Goal: Task Accomplishment & Management: Manage account settings

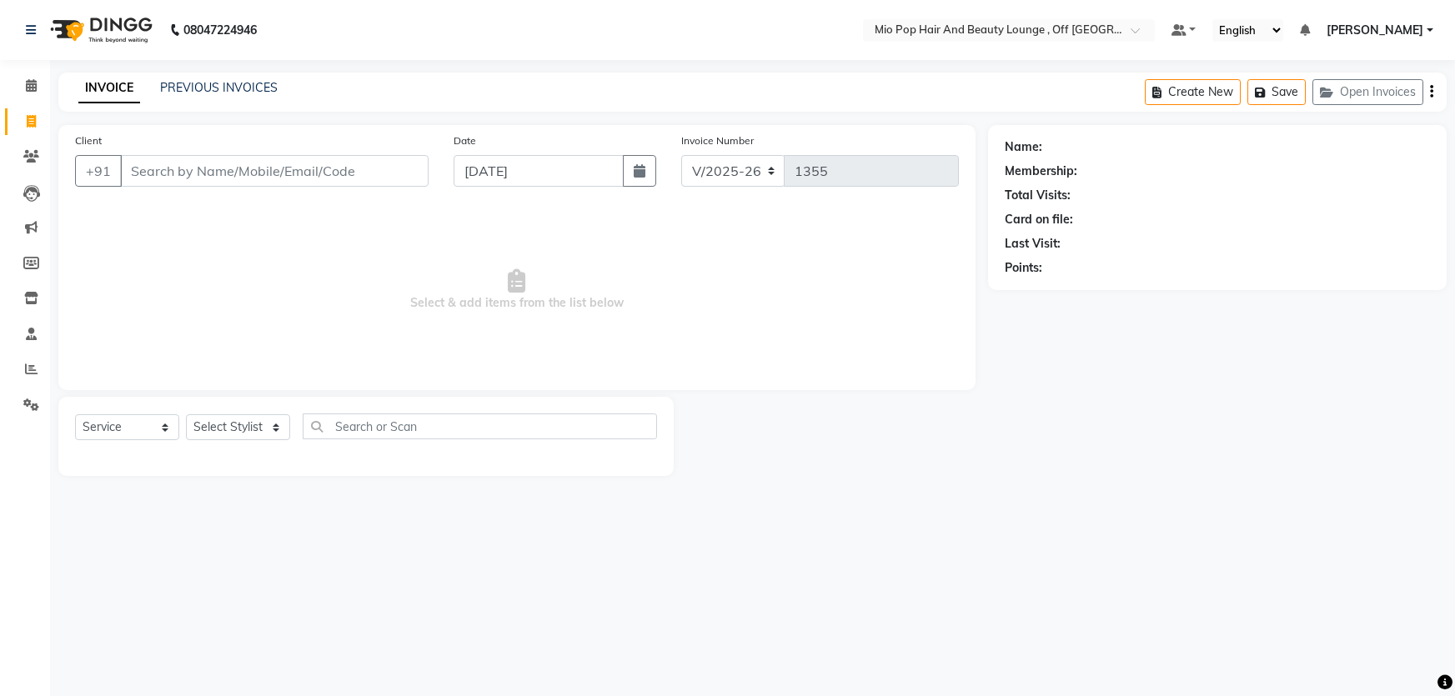
select select "6567"
select select "service"
click at [32, 93] on span at bounding box center [31, 86] width 29 height 19
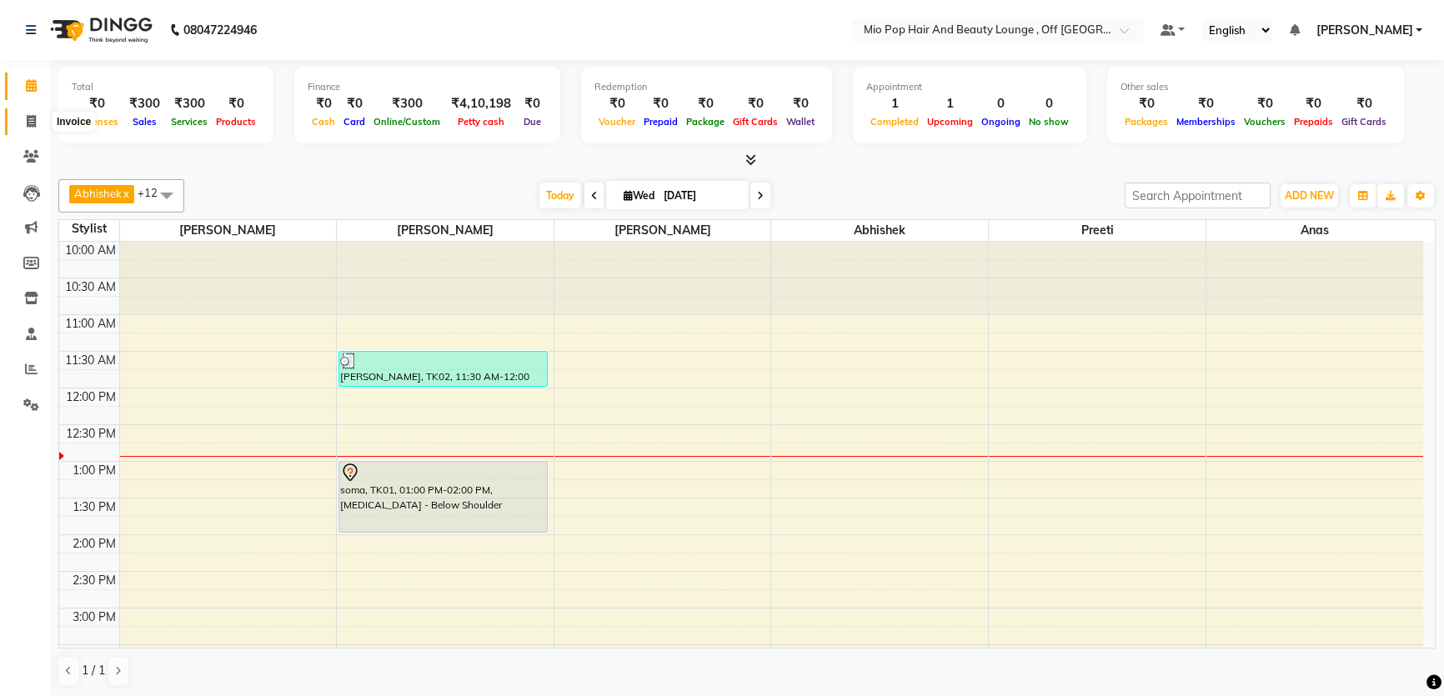
click at [27, 125] on icon at bounding box center [31, 121] width 9 height 13
select select "6567"
select select "service"
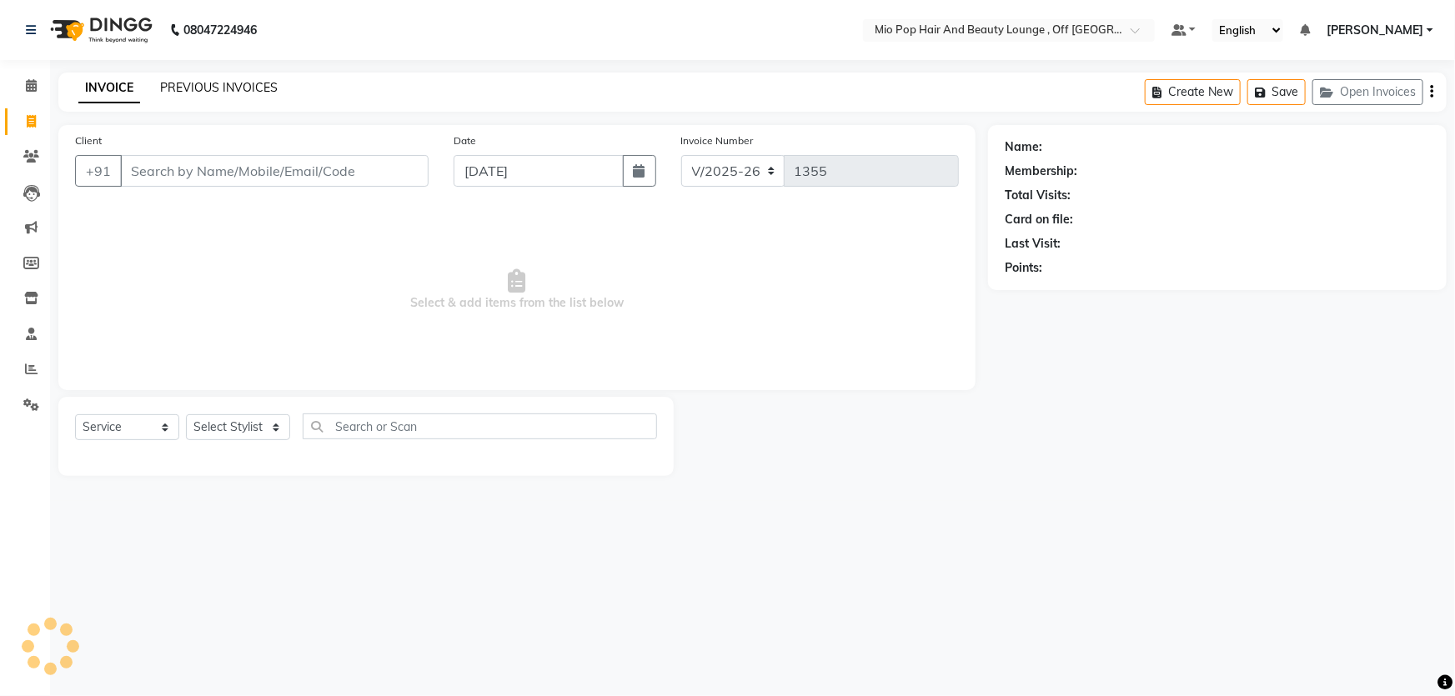
click at [234, 88] on link "PREVIOUS INVOICES" at bounding box center [219, 87] width 118 height 15
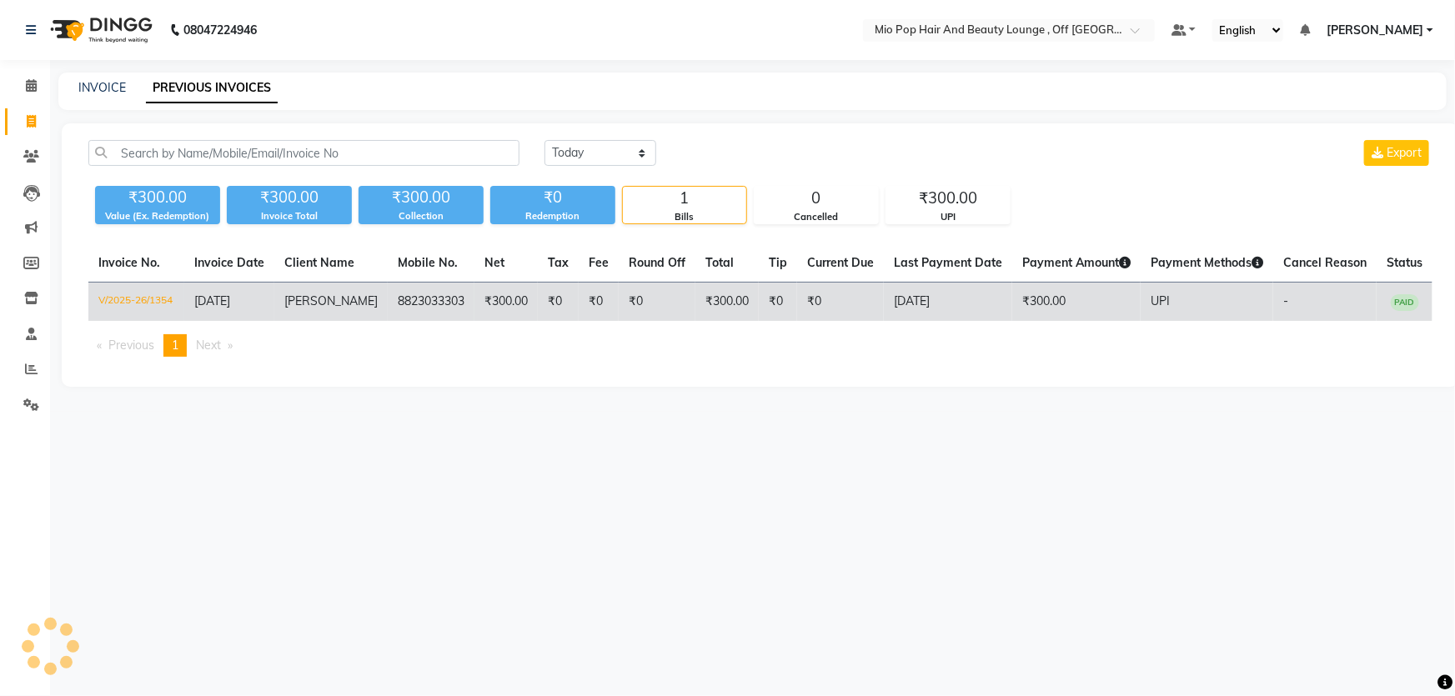
click at [721, 305] on td "₹300.00" at bounding box center [726, 302] width 63 height 39
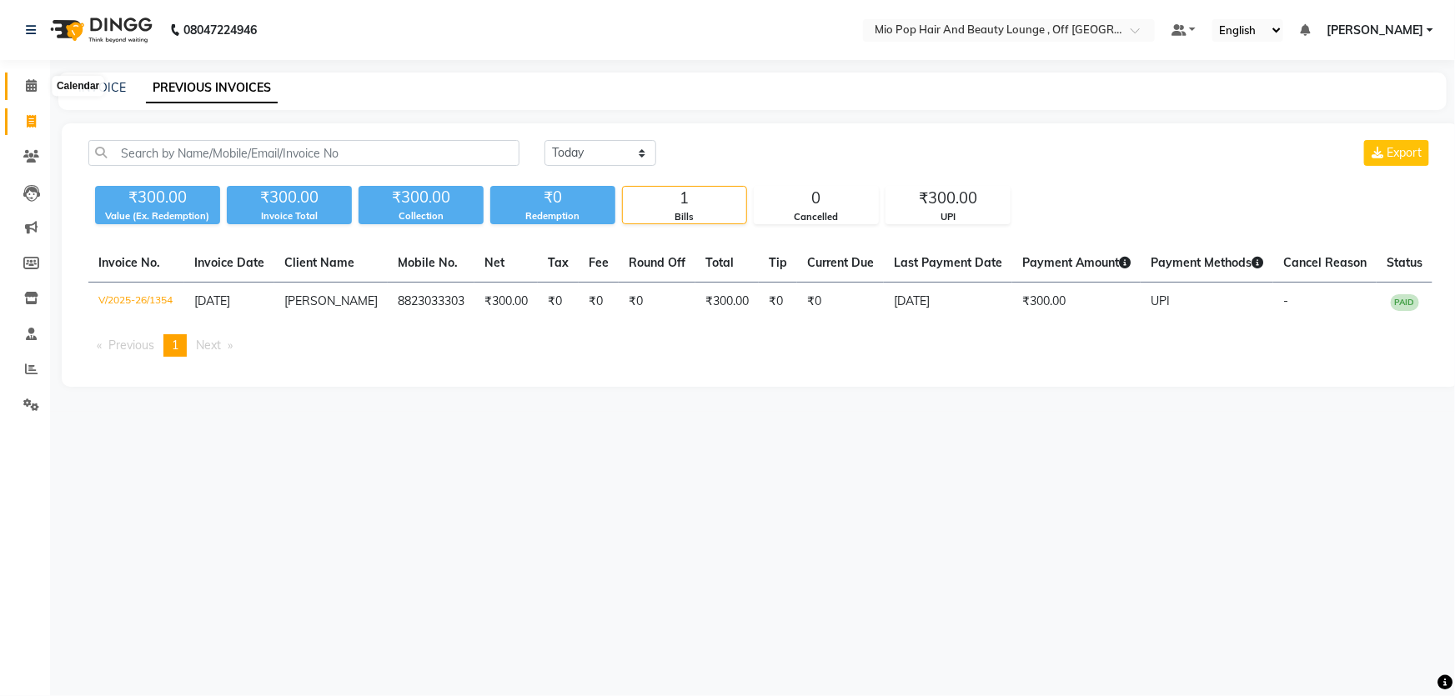
click at [22, 84] on span at bounding box center [31, 86] width 29 height 19
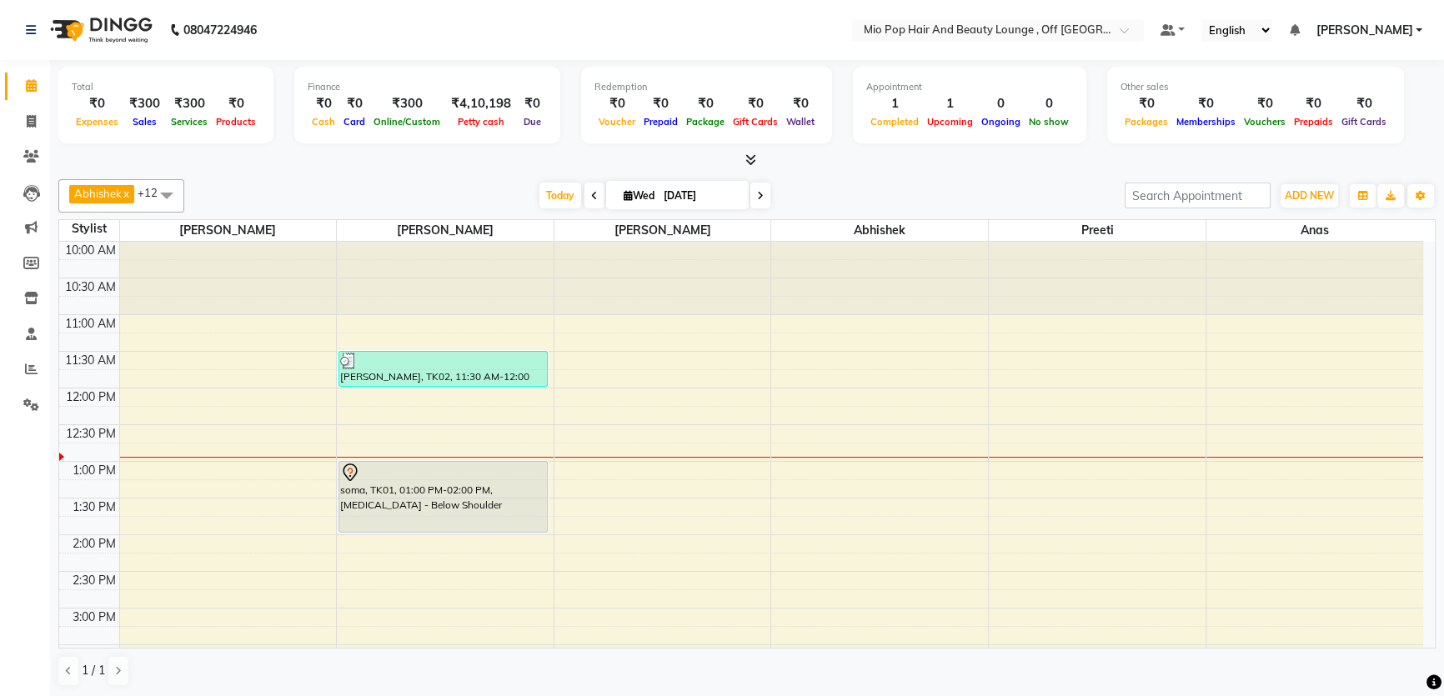
click at [754, 188] on span at bounding box center [760, 196] width 20 height 26
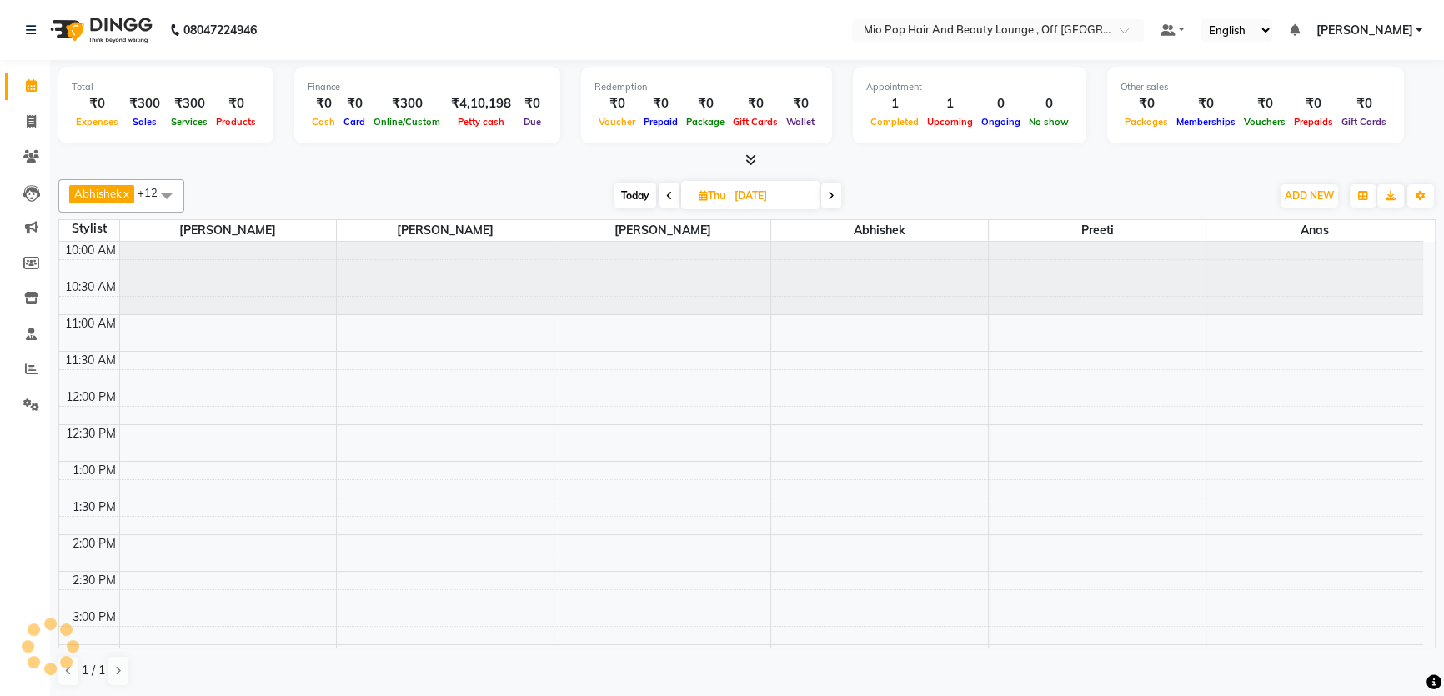
scroll to position [147, 0]
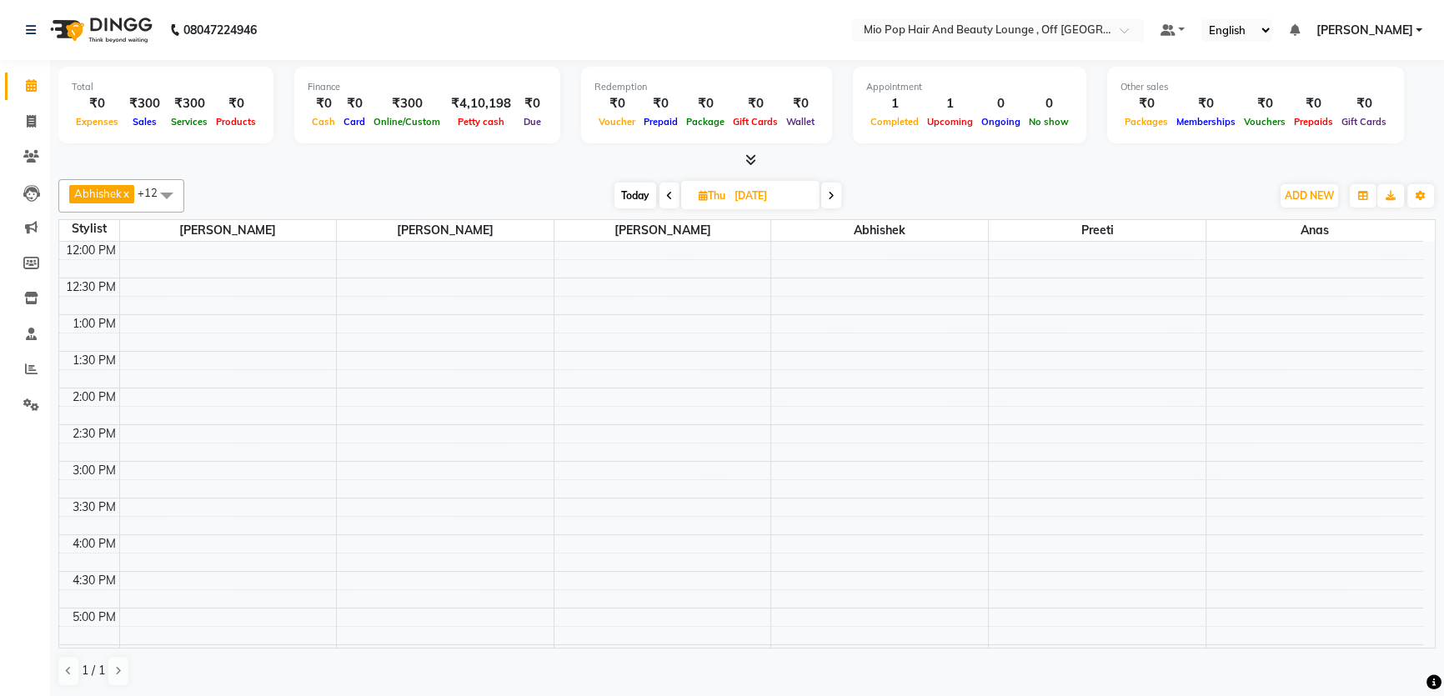
click at [667, 199] on icon at bounding box center [669, 196] width 7 height 10
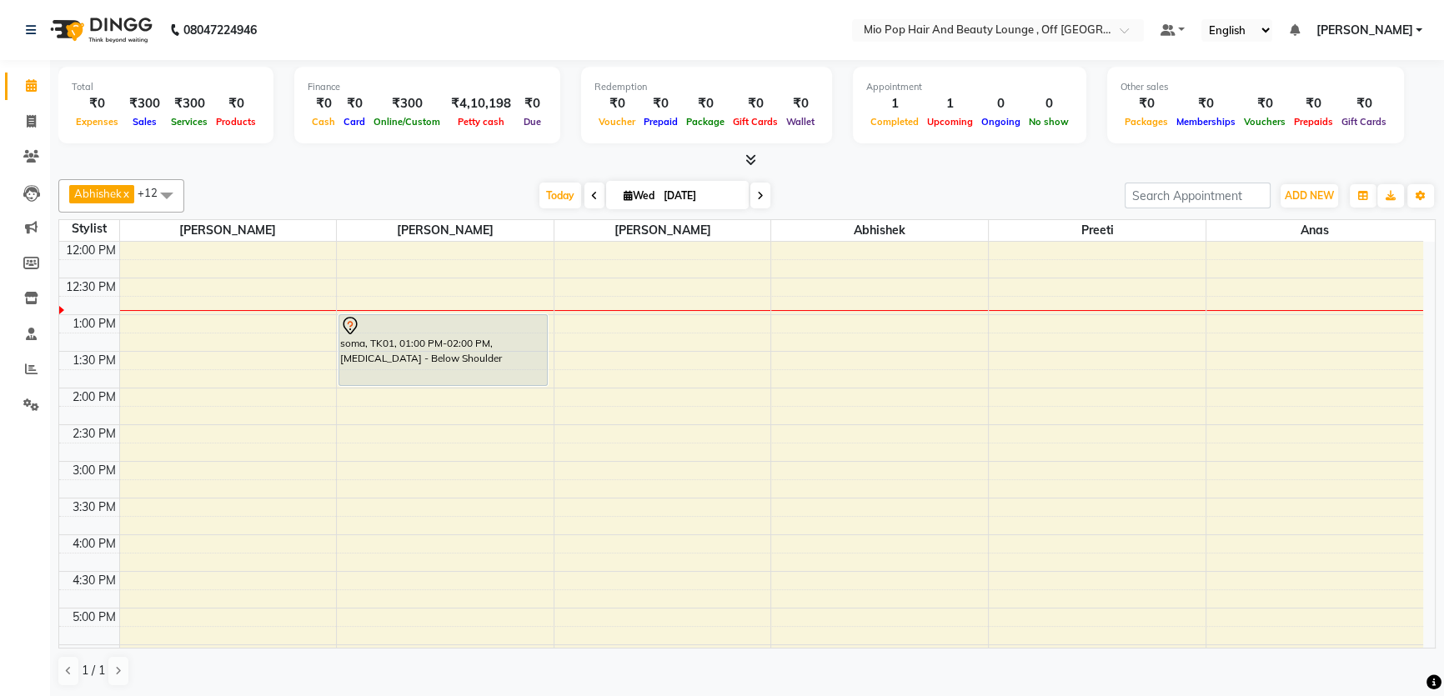
click at [591, 194] on icon at bounding box center [594, 196] width 7 height 10
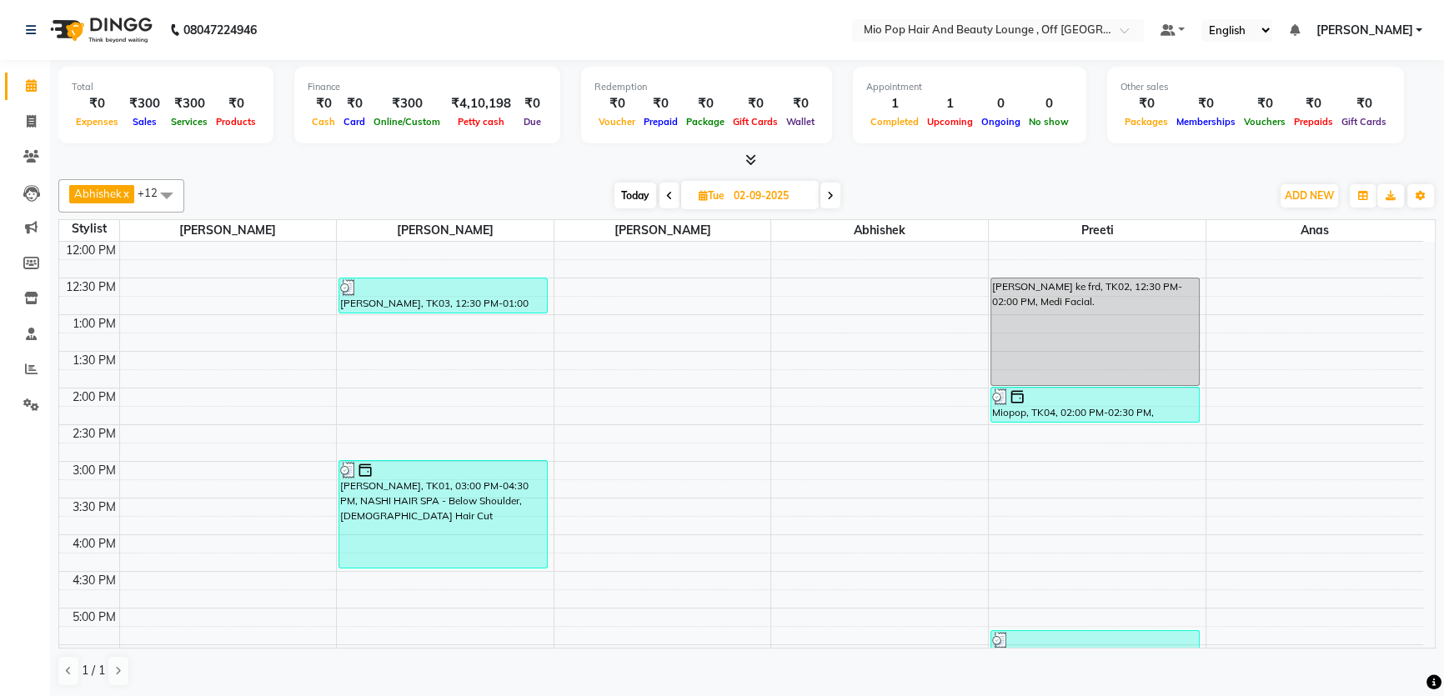
scroll to position [0, 0]
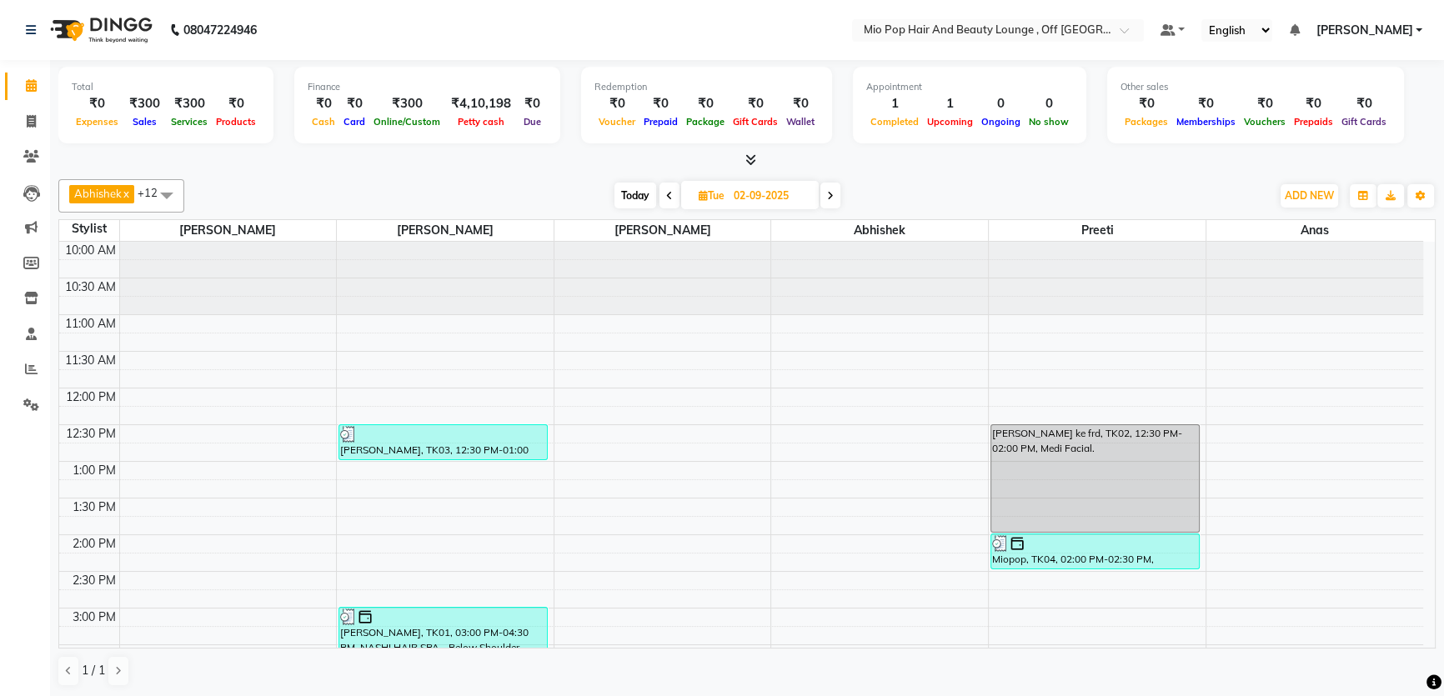
click at [664, 199] on span at bounding box center [669, 196] width 20 height 26
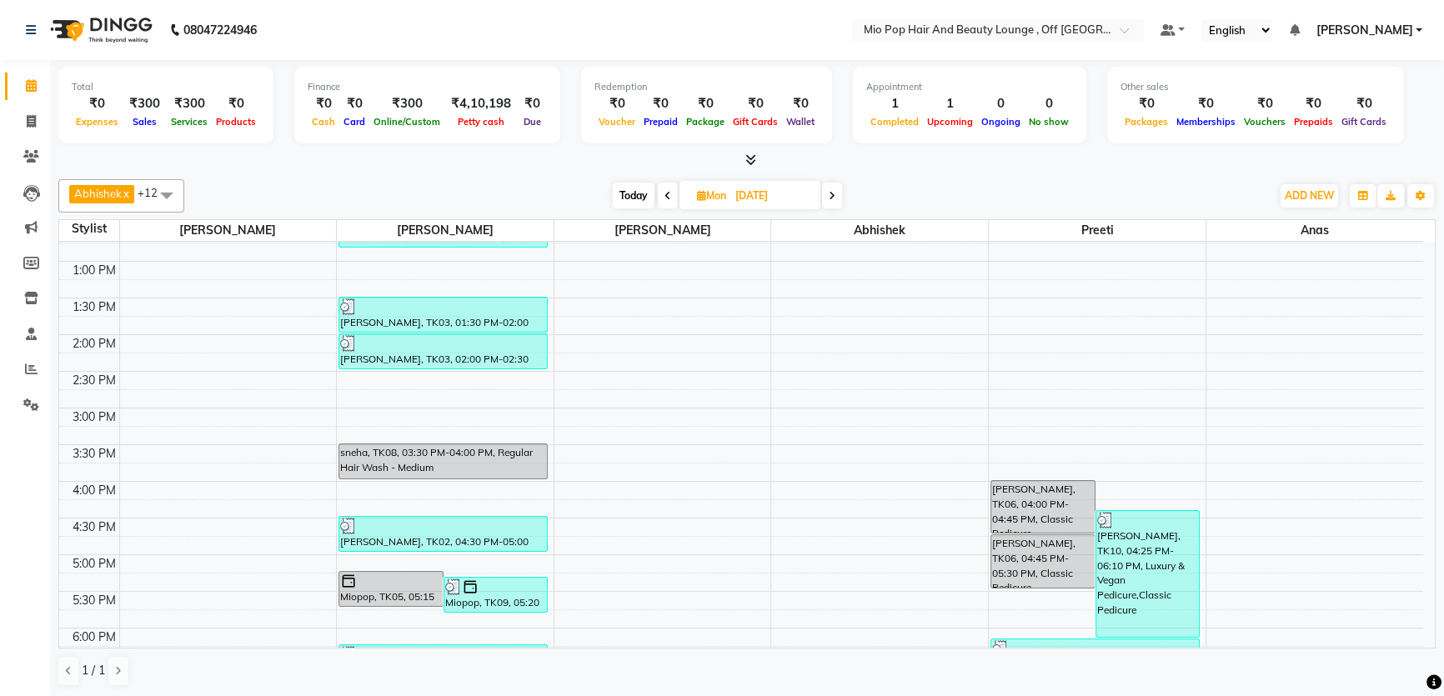
scroll to position [71, 0]
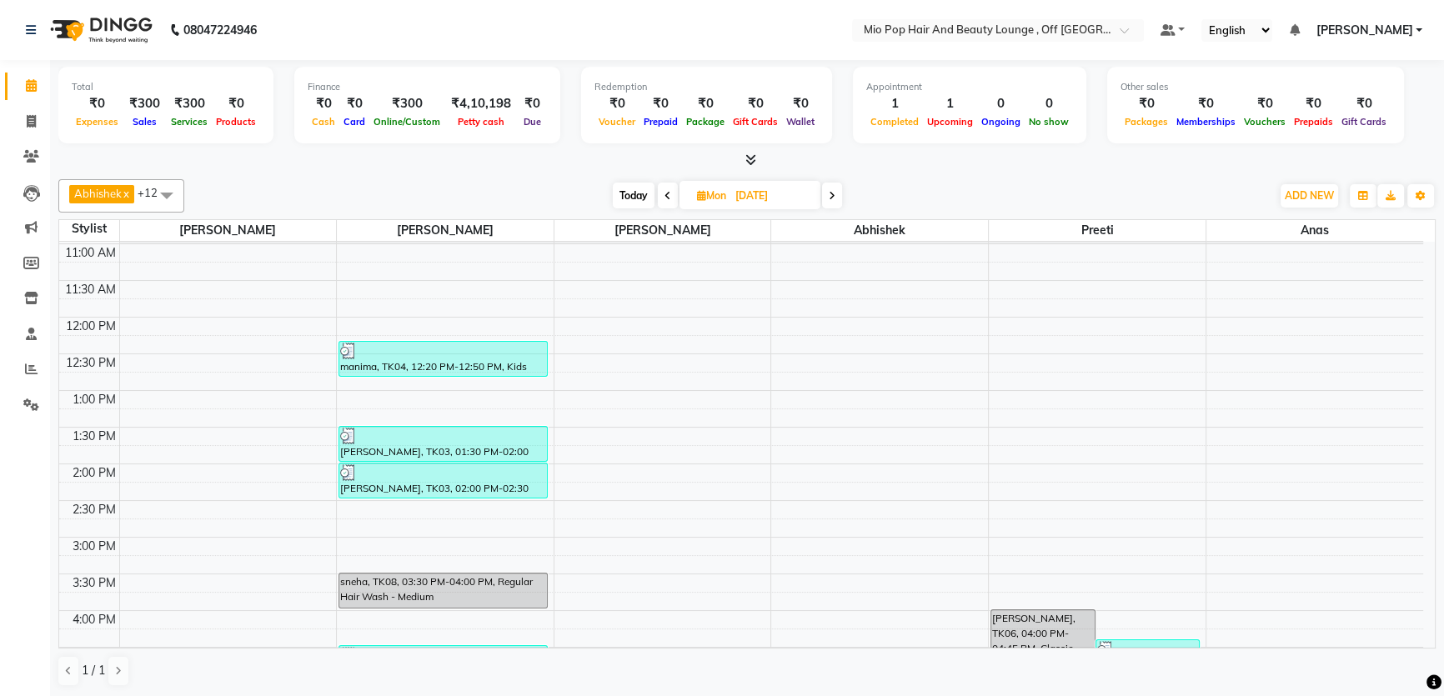
click at [834, 198] on icon at bounding box center [832, 196] width 7 height 10
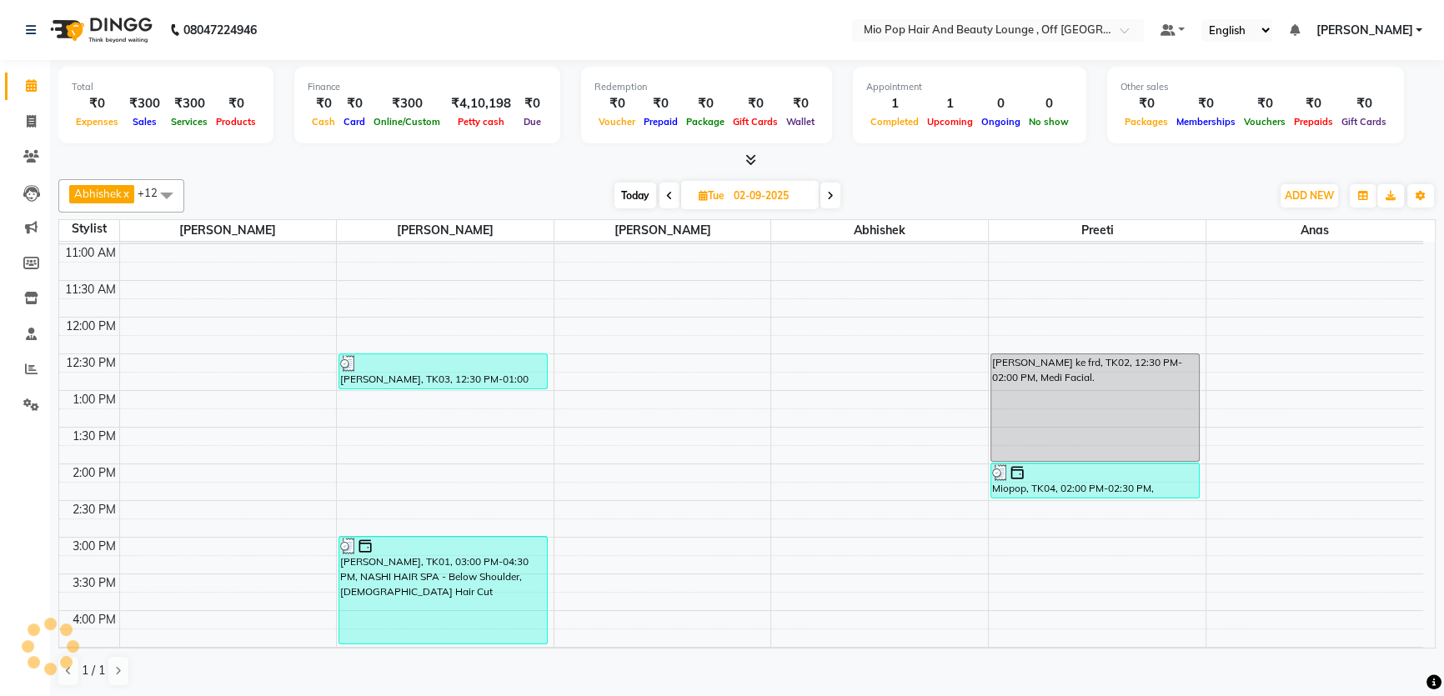
scroll to position [147, 0]
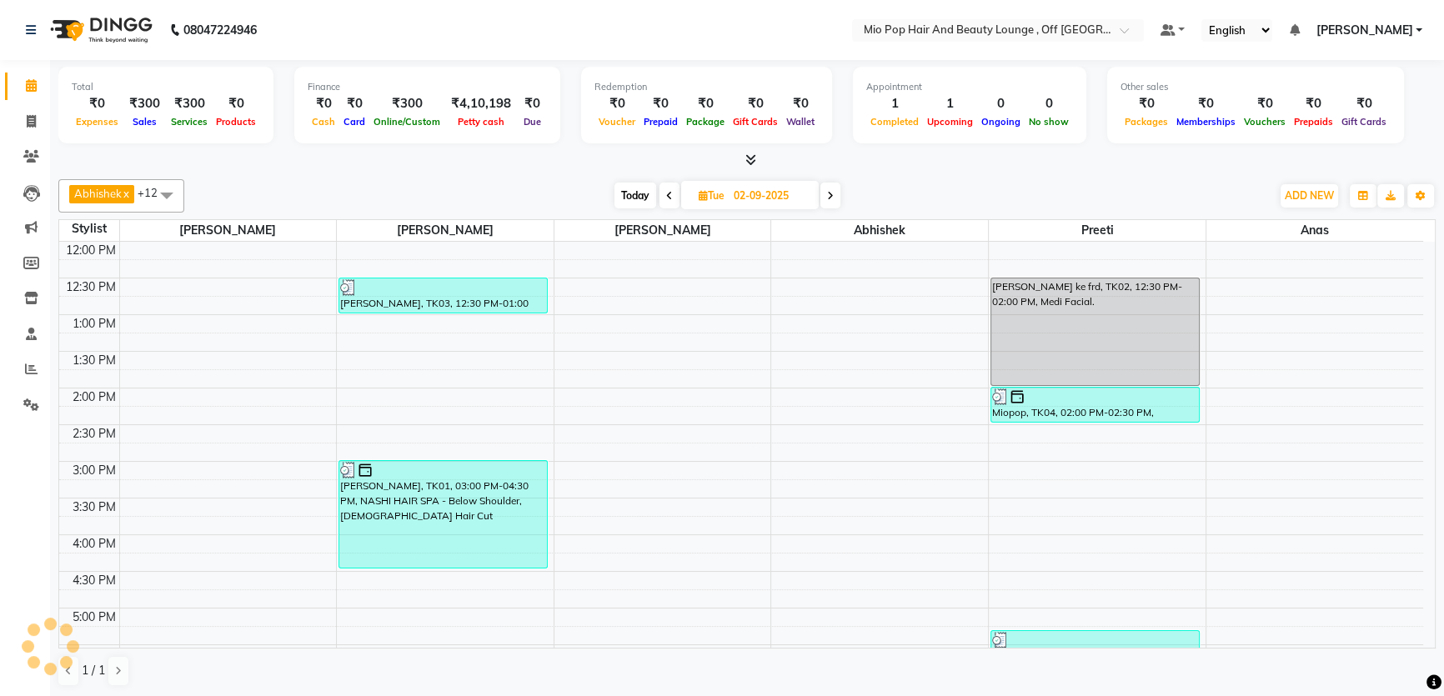
click at [834, 198] on icon at bounding box center [830, 196] width 7 height 10
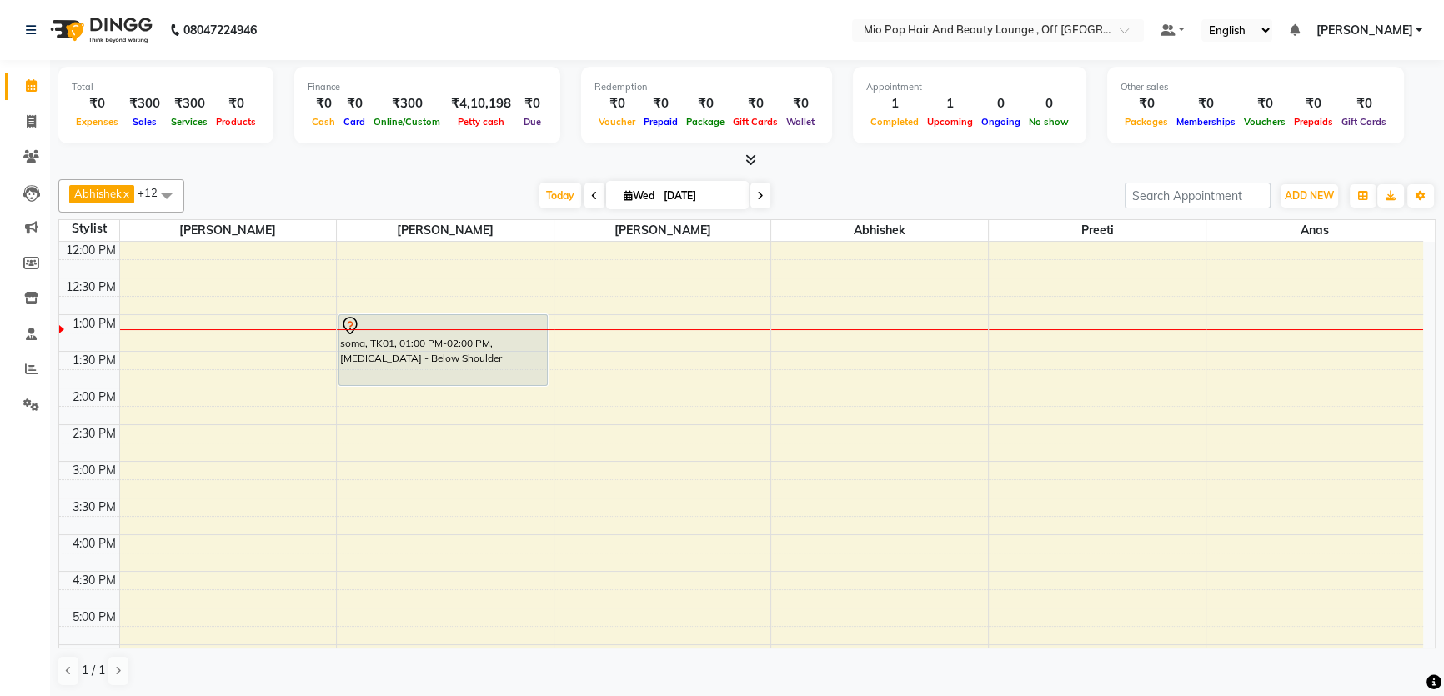
click at [759, 198] on icon at bounding box center [760, 196] width 7 height 10
type input "[DATE]"
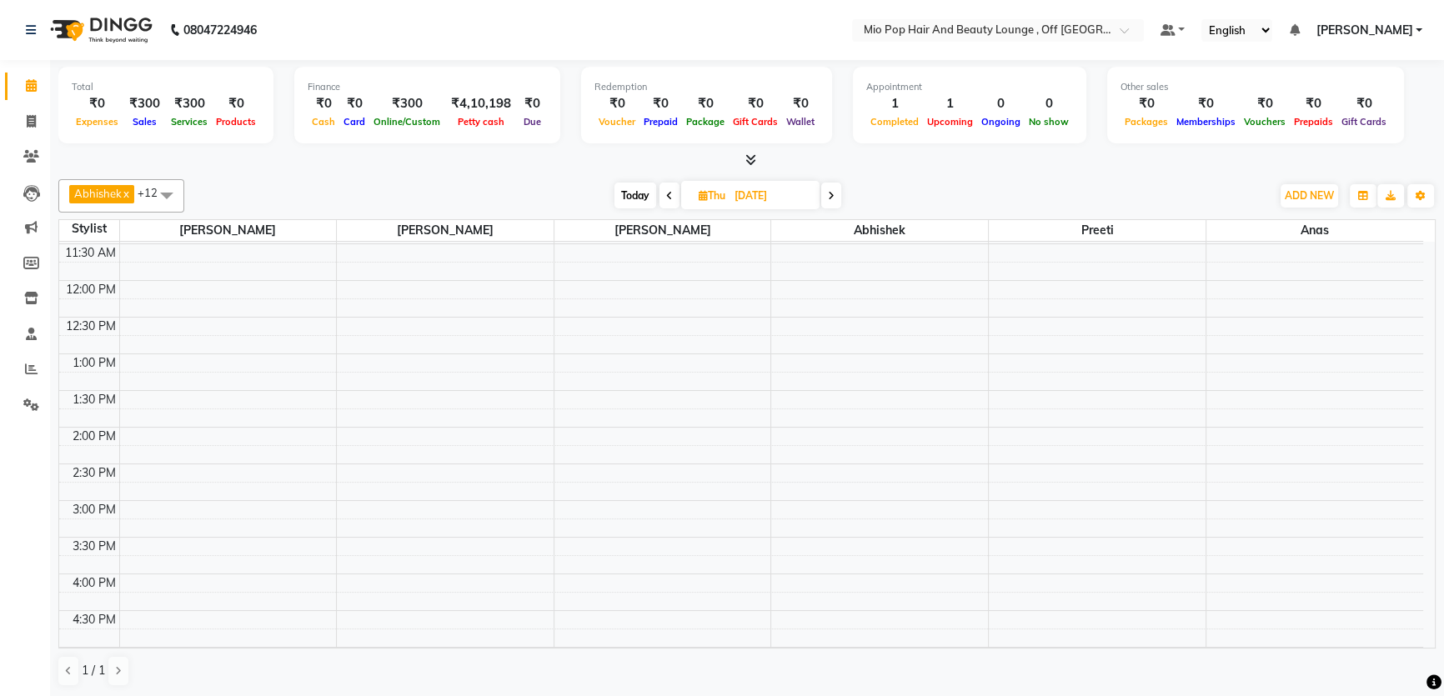
scroll to position [0, 0]
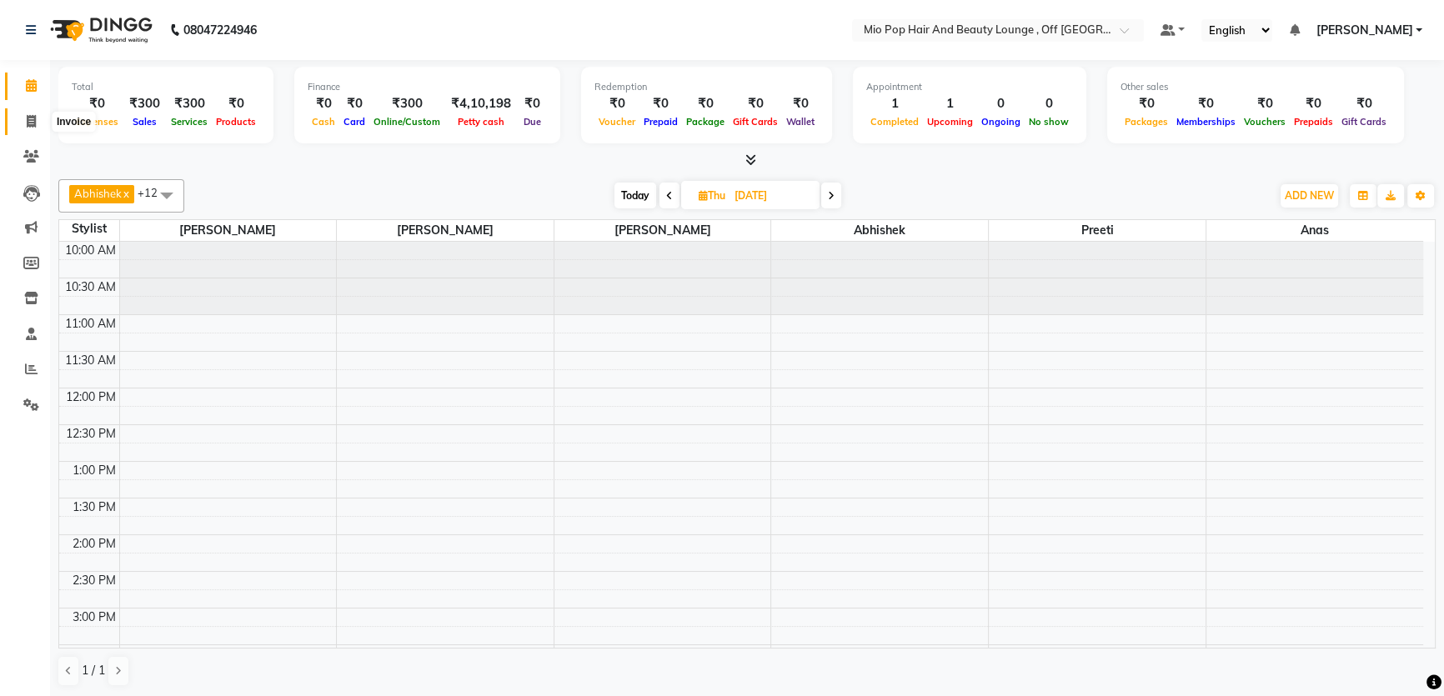
click at [23, 118] on span at bounding box center [31, 122] width 29 height 19
select select "6567"
select select "service"
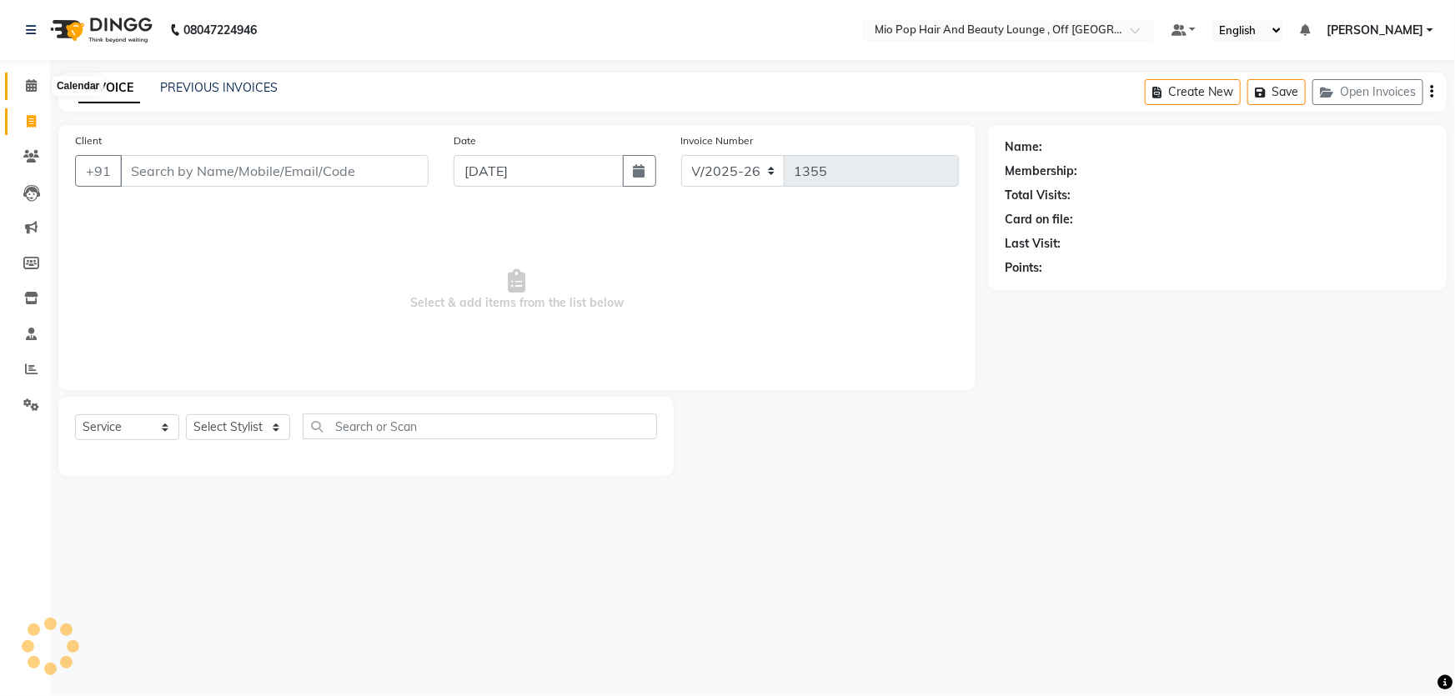
click at [26, 82] on icon at bounding box center [31, 85] width 11 height 13
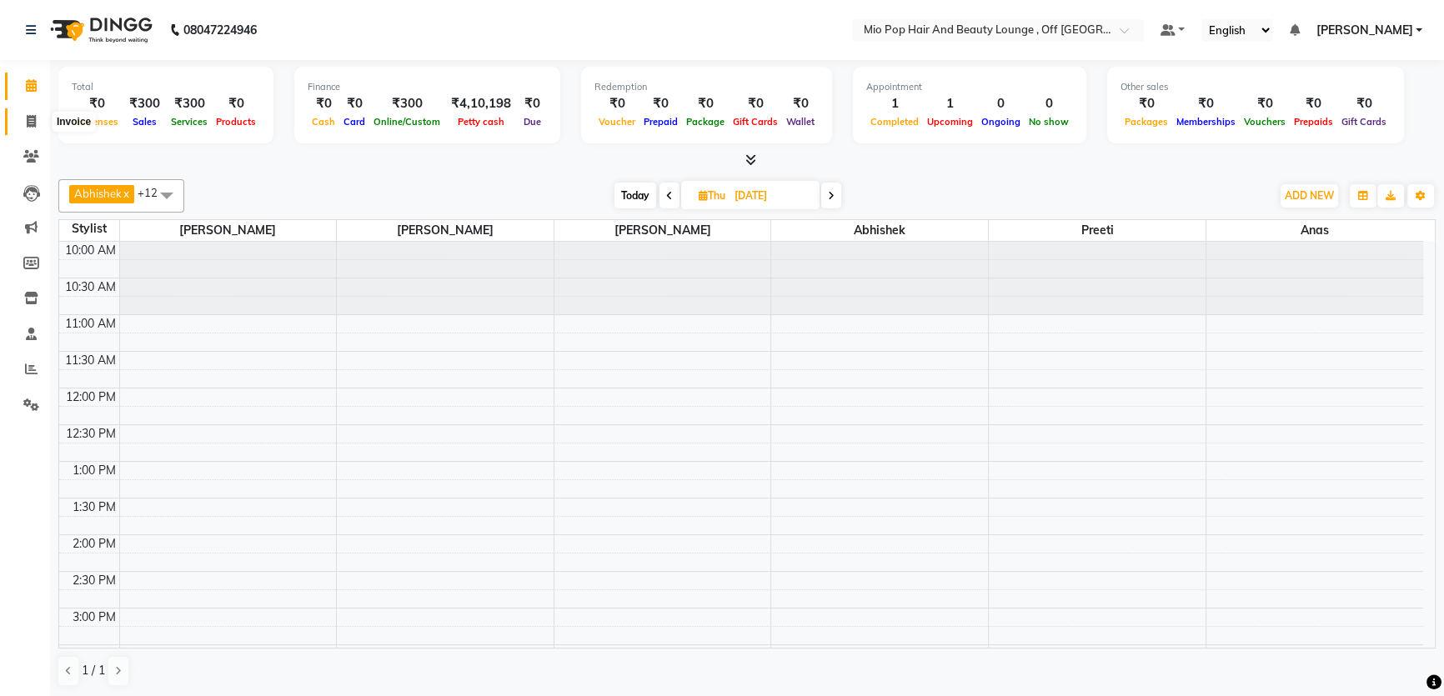
click at [27, 121] on icon at bounding box center [31, 121] width 9 height 13
select select "service"
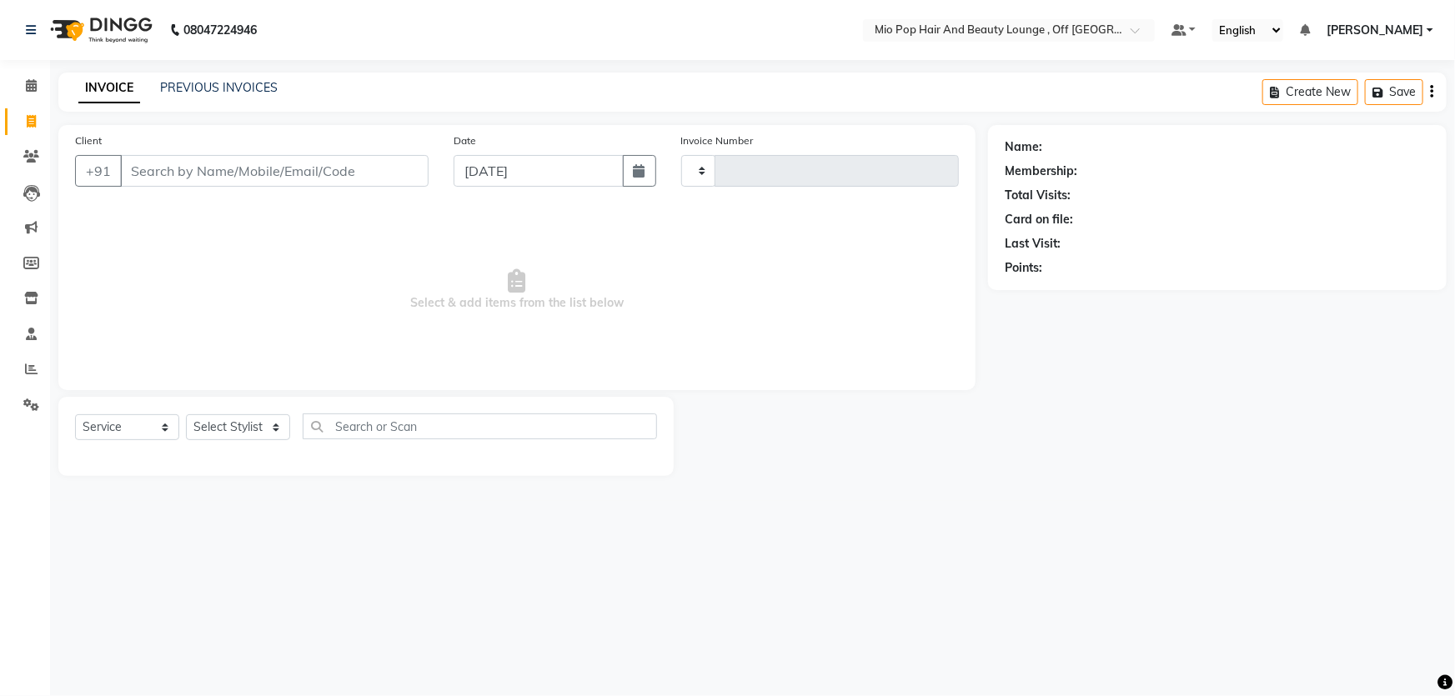
type input "1355"
select select "6567"
click at [163, 173] on input "Client" at bounding box center [274, 171] width 308 height 32
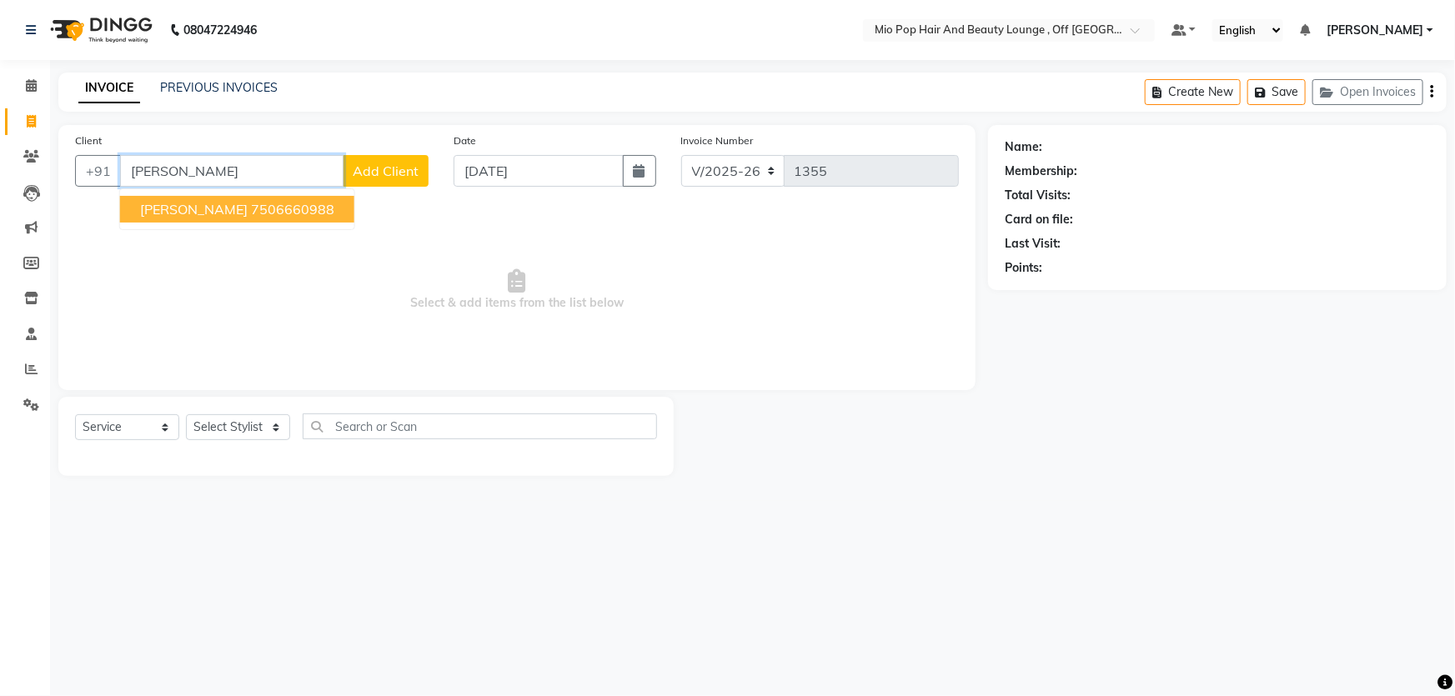
click at [161, 213] on span "[PERSON_NAME]" at bounding box center [194, 209] width 108 height 17
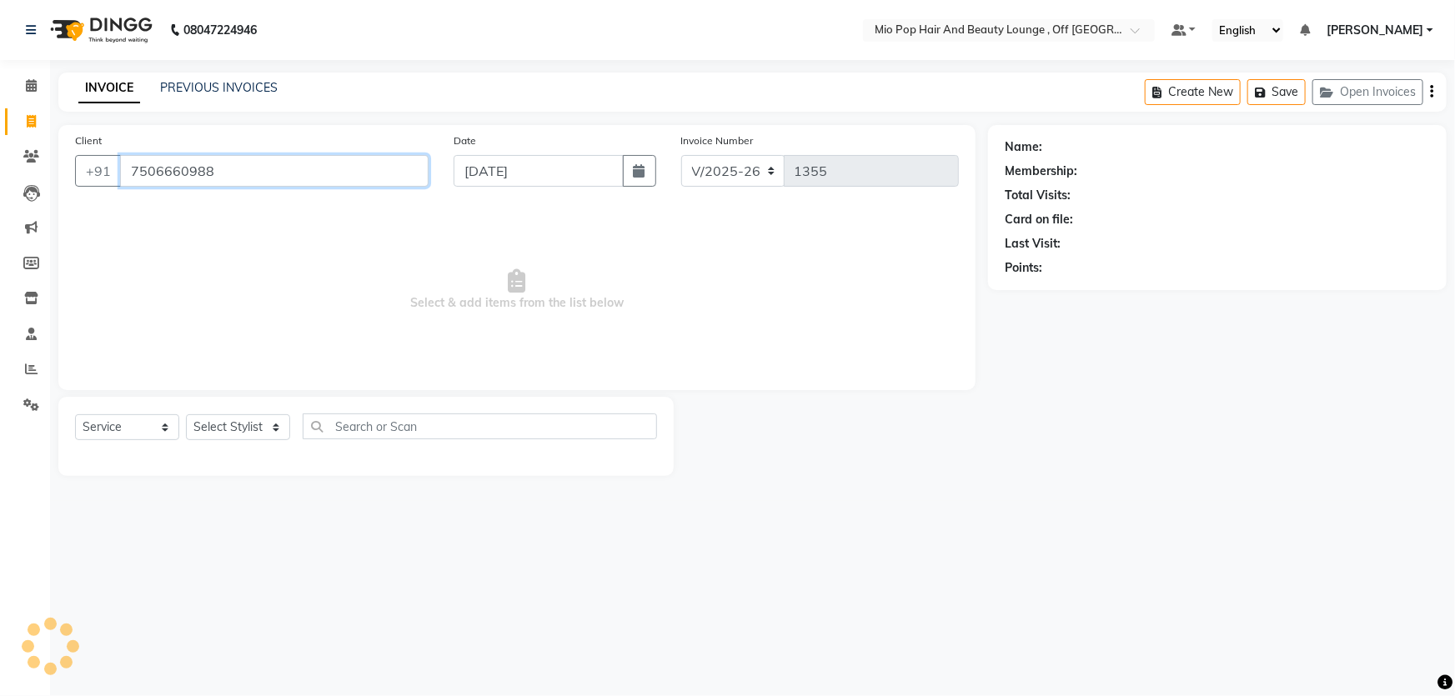
type input "7506660988"
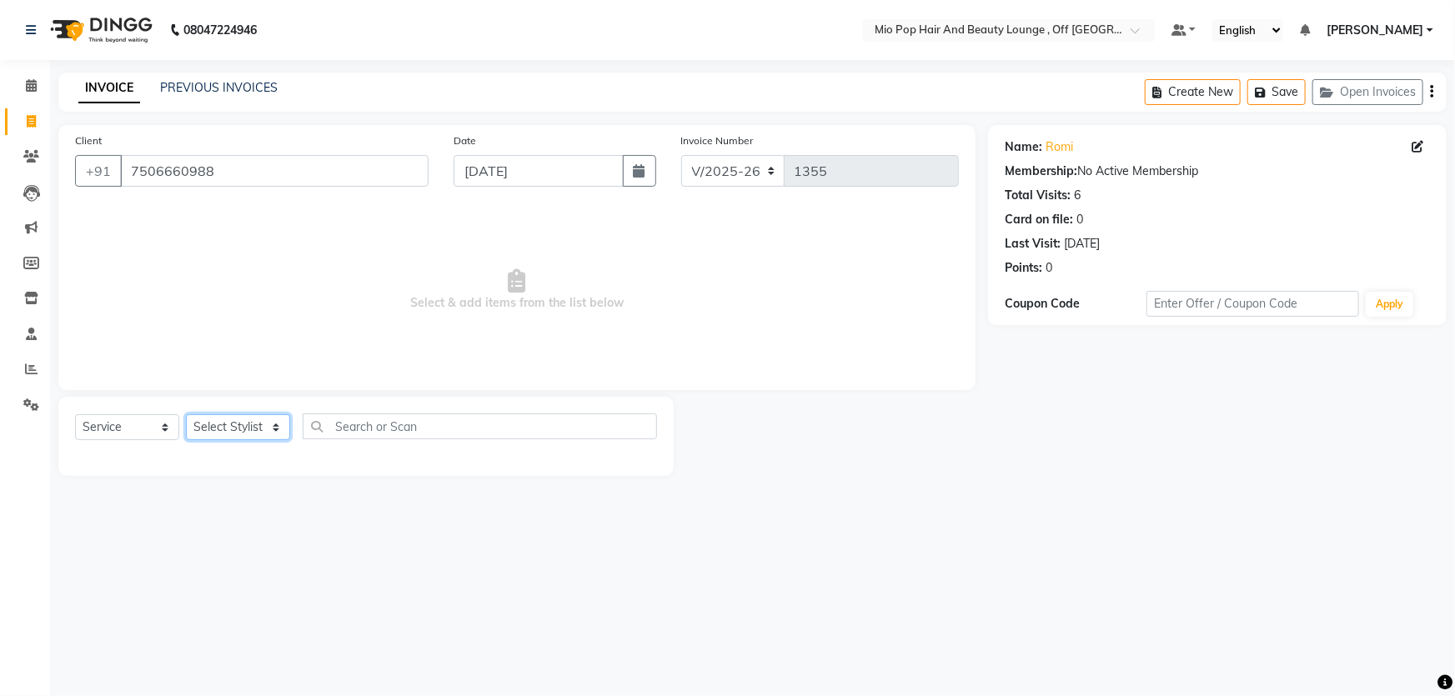
click at [231, 425] on select "Select Stylist Abhishek anas [PERSON_NAME] [PERSON_NAME] [PERSON_NAME] preeti […" at bounding box center [238, 427] width 104 height 26
select select "55180"
click at [186, 414] on select "Select Stylist Abhishek anas [PERSON_NAME] [PERSON_NAME] [PERSON_NAME] preeti […" at bounding box center [238, 427] width 104 height 26
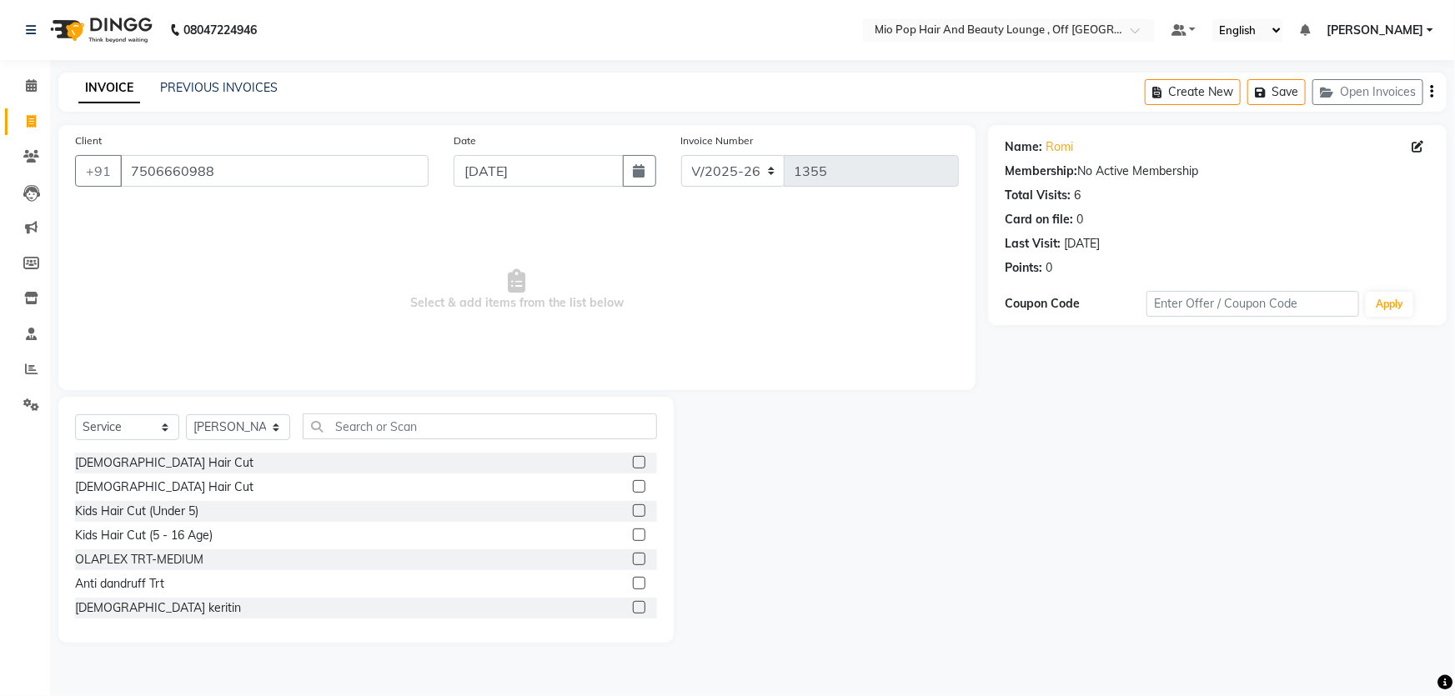
click at [633, 489] on label at bounding box center [639, 486] width 13 height 13
click at [633, 489] on input "checkbox" at bounding box center [638, 487] width 11 height 11
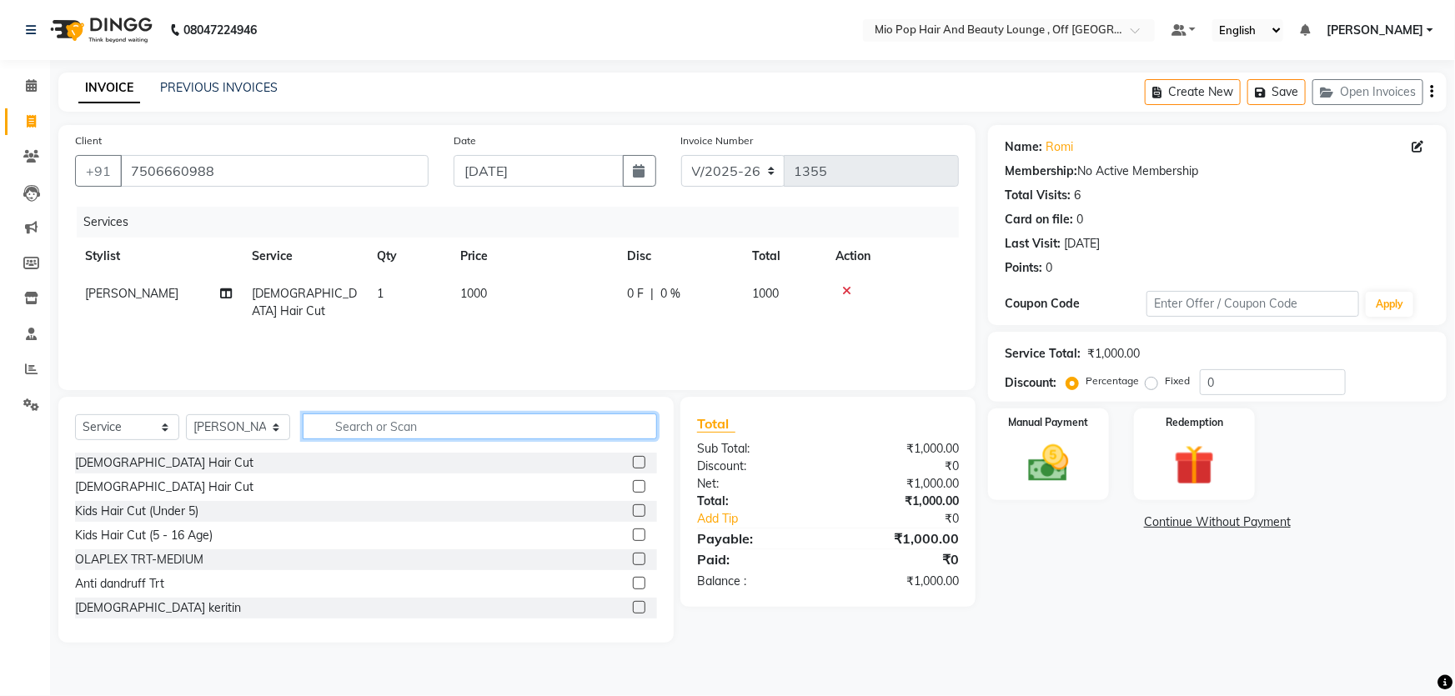
checkbox input "false"
click at [327, 418] on input "text" at bounding box center [480, 427] width 354 height 26
type input "nashi"
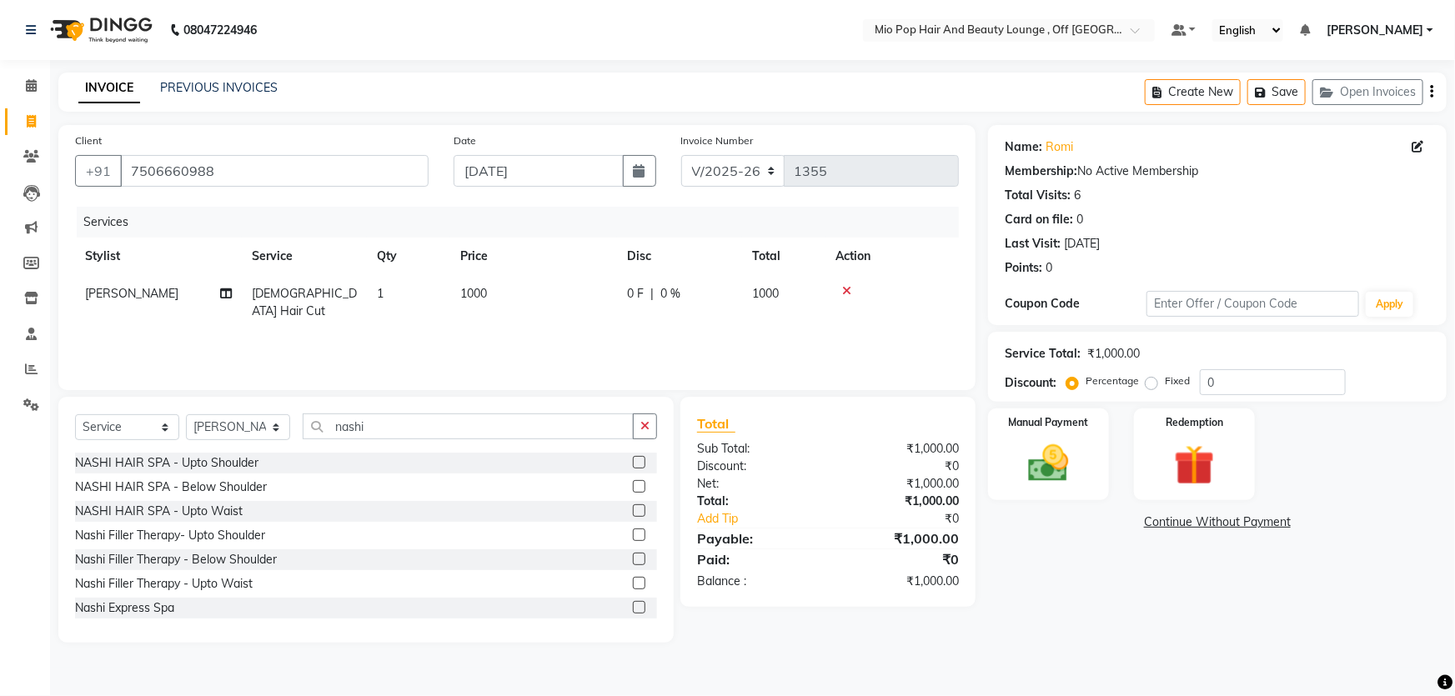
click at [633, 535] on label at bounding box center [639, 535] width 13 height 13
click at [633, 535] on input "checkbox" at bounding box center [638, 535] width 11 height 11
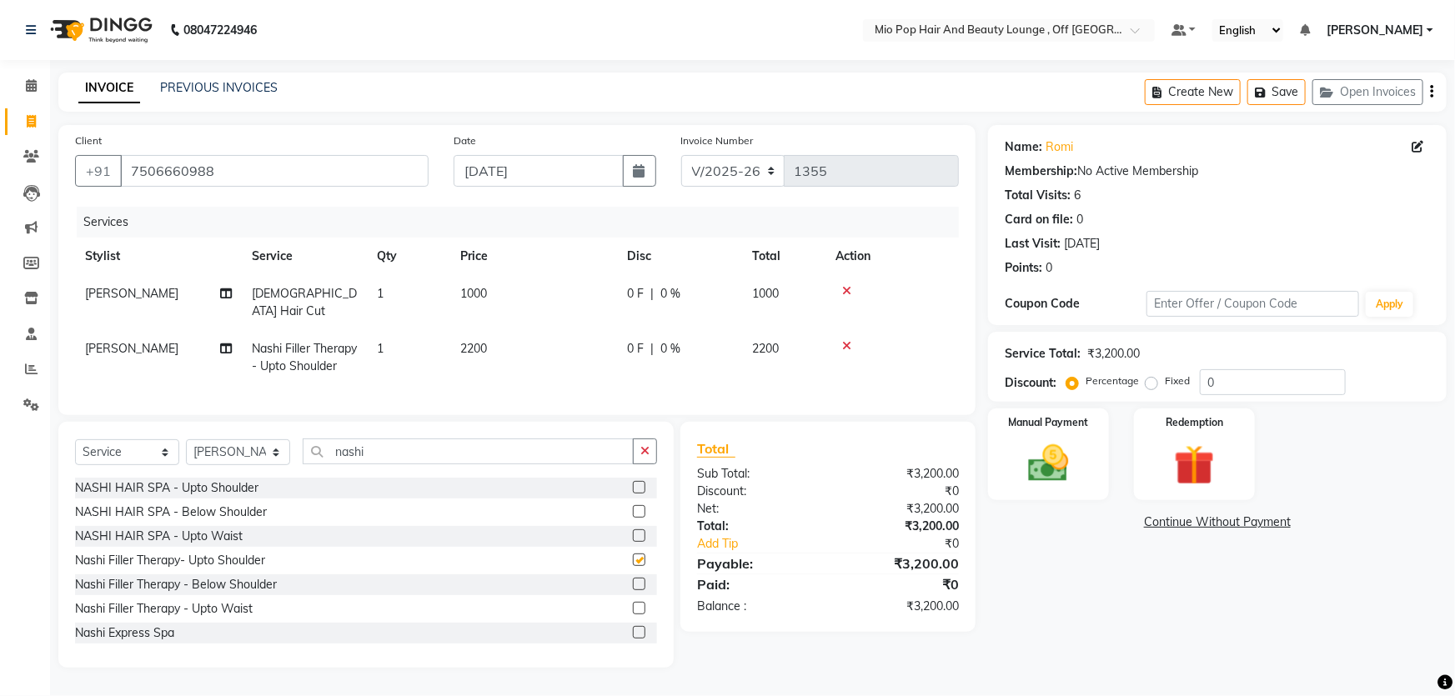
checkbox input "false"
click at [1234, 384] on input "0" at bounding box center [1273, 382] width 146 height 26
type input "50"
click at [1076, 466] on img at bounding box center [1049, 463] width 68 height 48
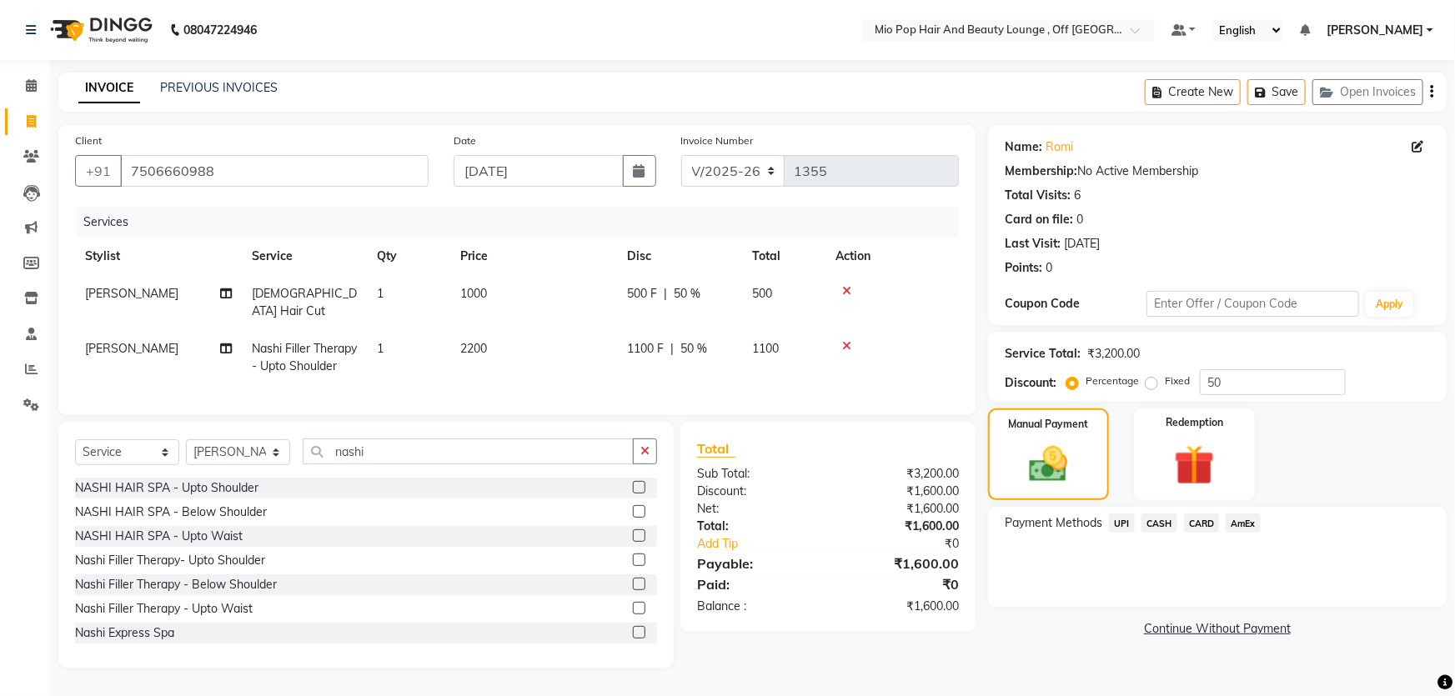
click at [1120, 529] on span "UPI" at bounding box center [1122, 523] width 26 height 19
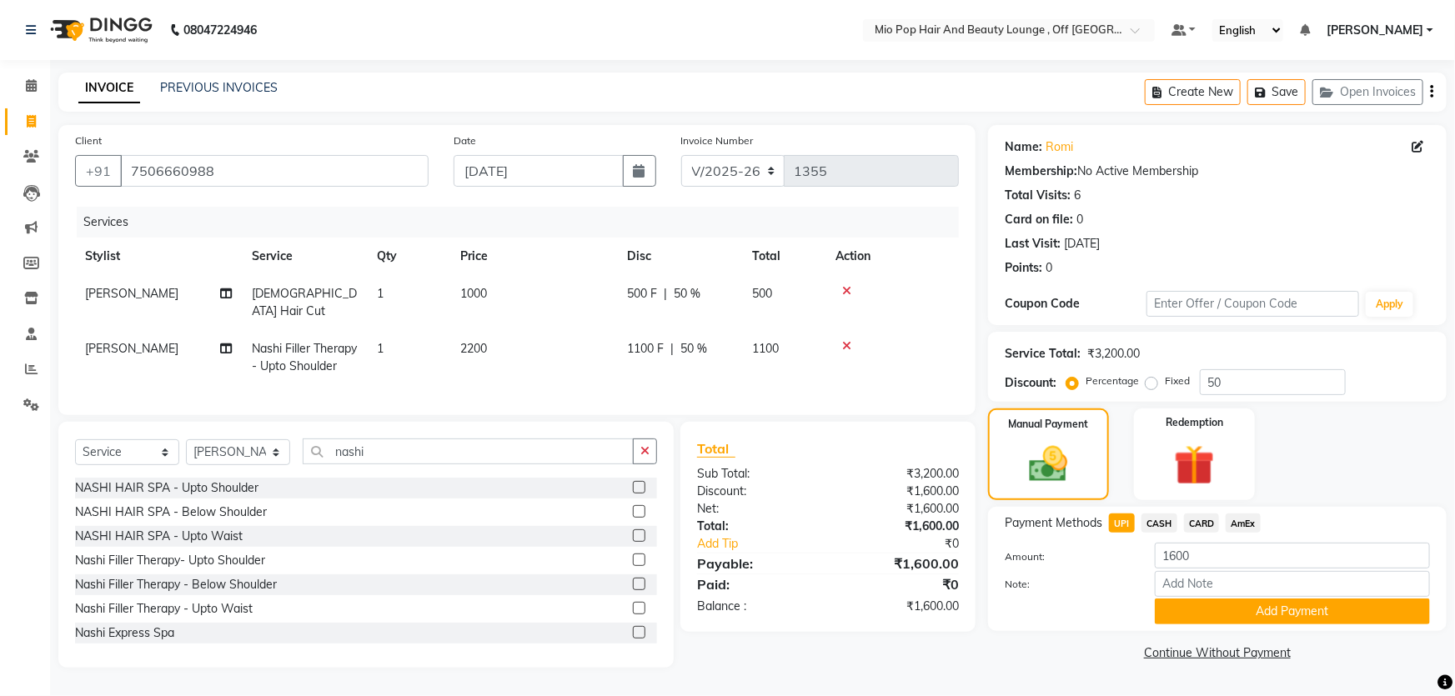
click at [1198, 609] on button "Add Payment" at bounding box center [1292, 612] width 275 height 26
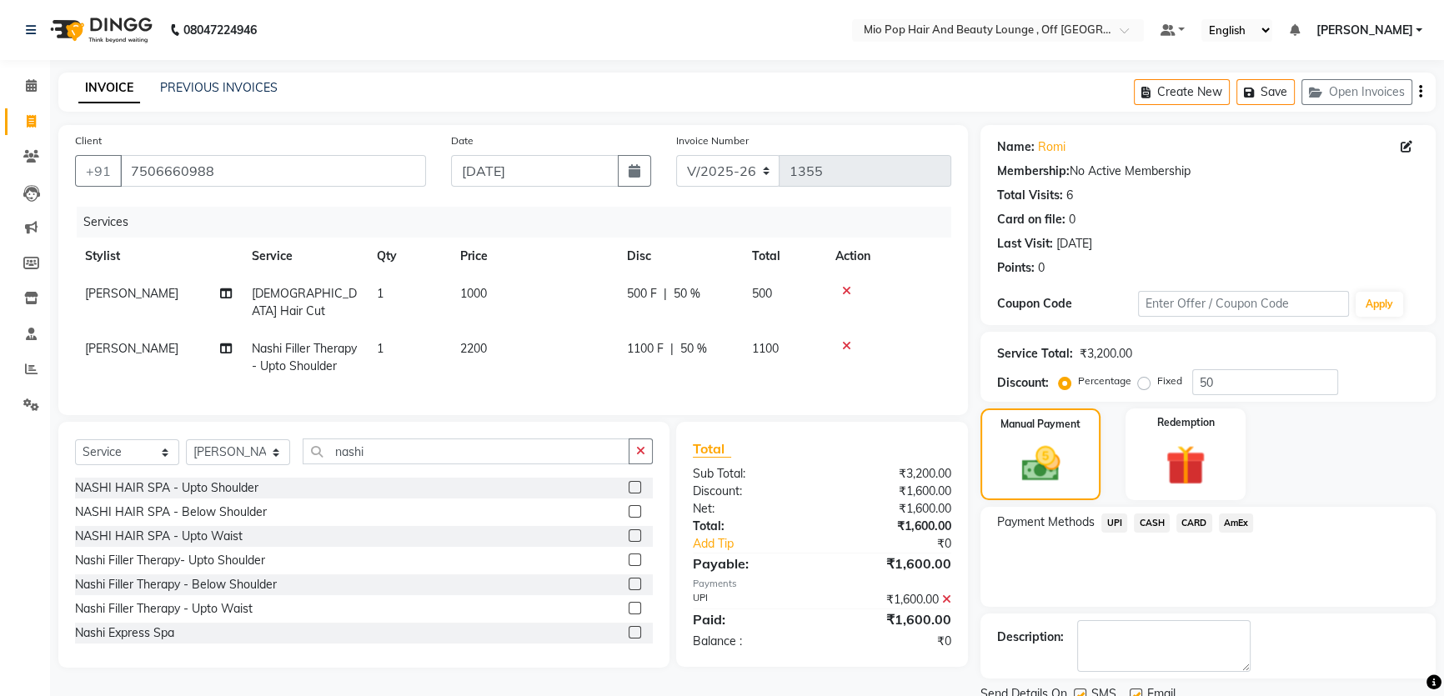
scroll to position [63, 0]
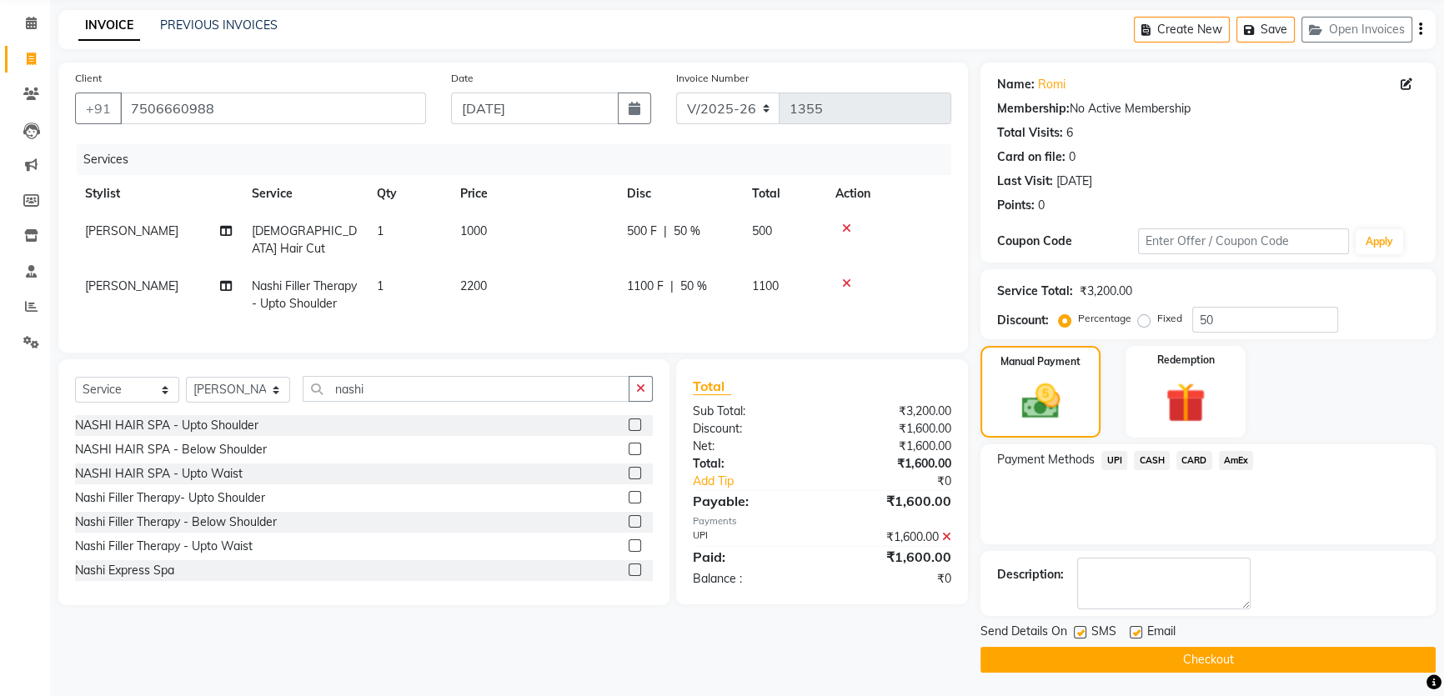
click at [1093, 675] on main "INVOICE PREVIOUS INVOICES Create New Save Open Invoices Client [PHONE_NUMBER] D…" at bounding box center [747, 354] width 1394 height 688
click at [1099, 668] on button "Checkout" at bounding box center [1207, 660] width 455 height 26
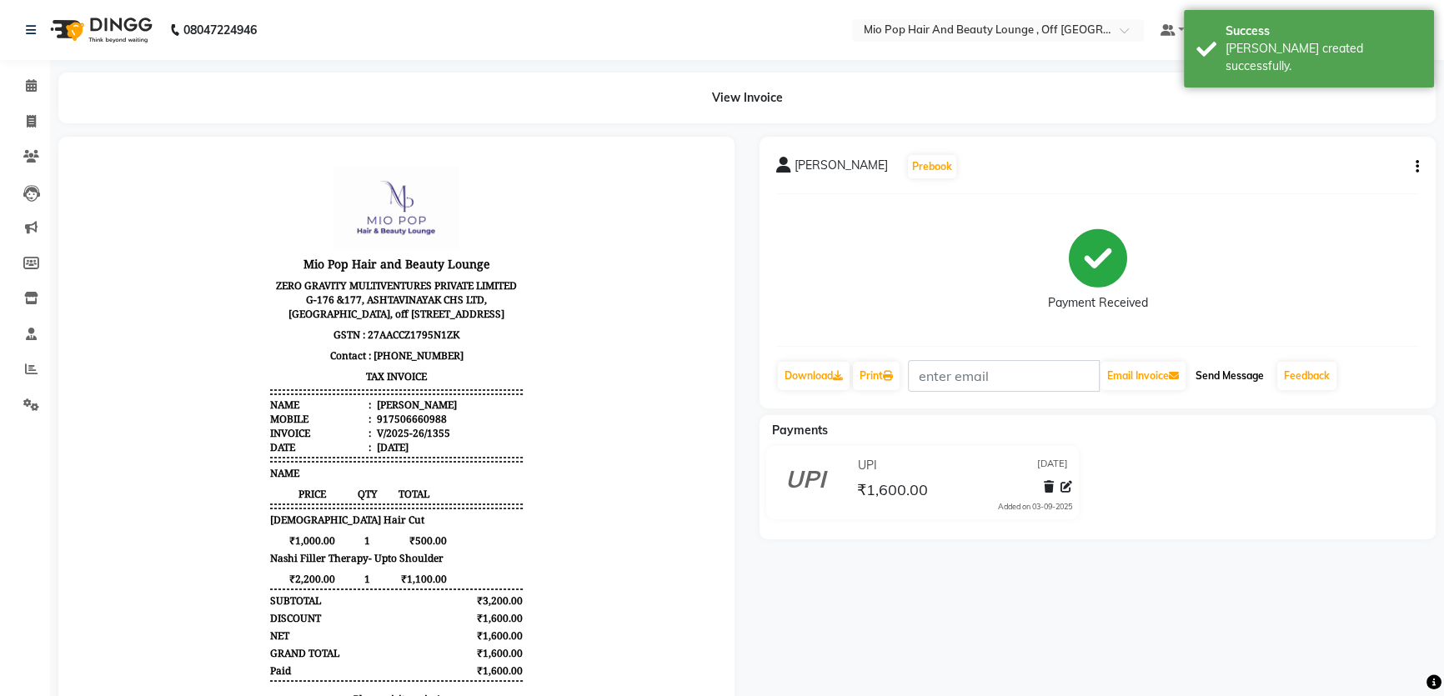
click at [1260, 368] on button "Send Message" at bounding box center [1230, 376] width 82 height 28
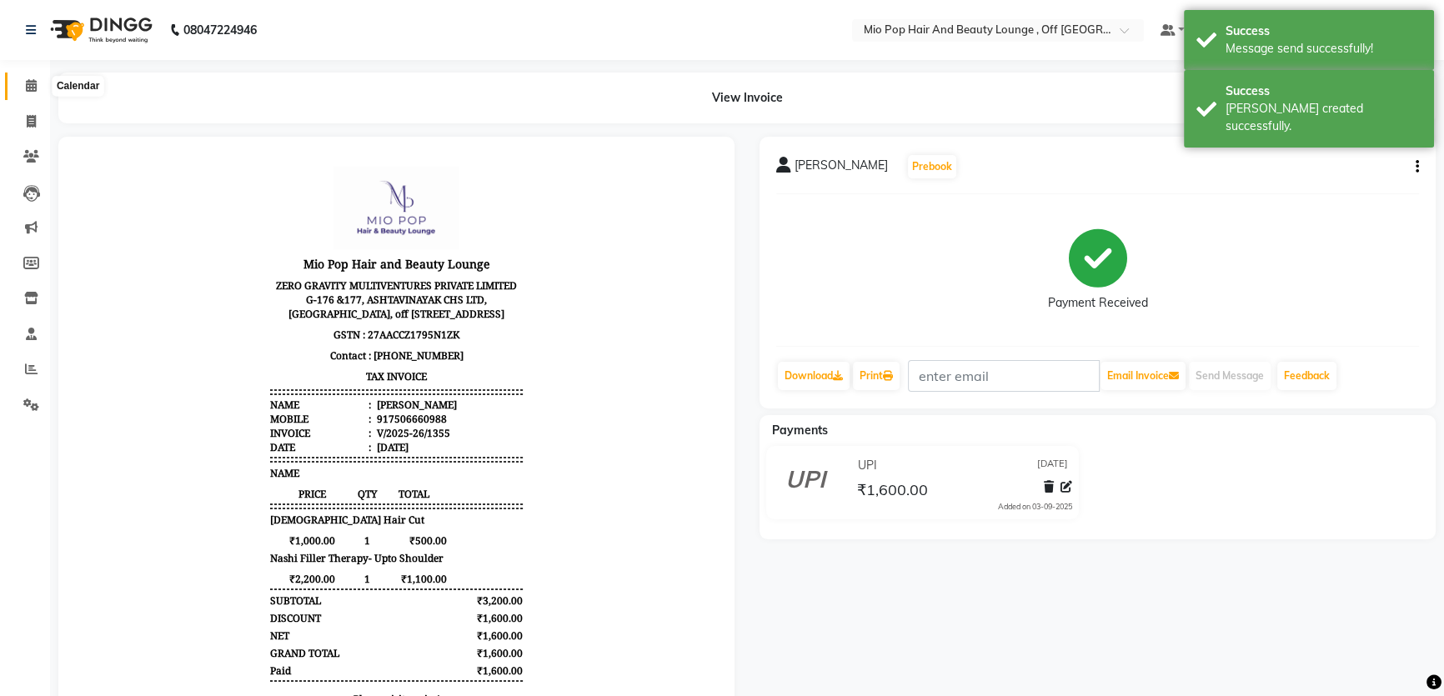
click at [24, 93] on span at bounding box center [31, 86] width 29 height 19
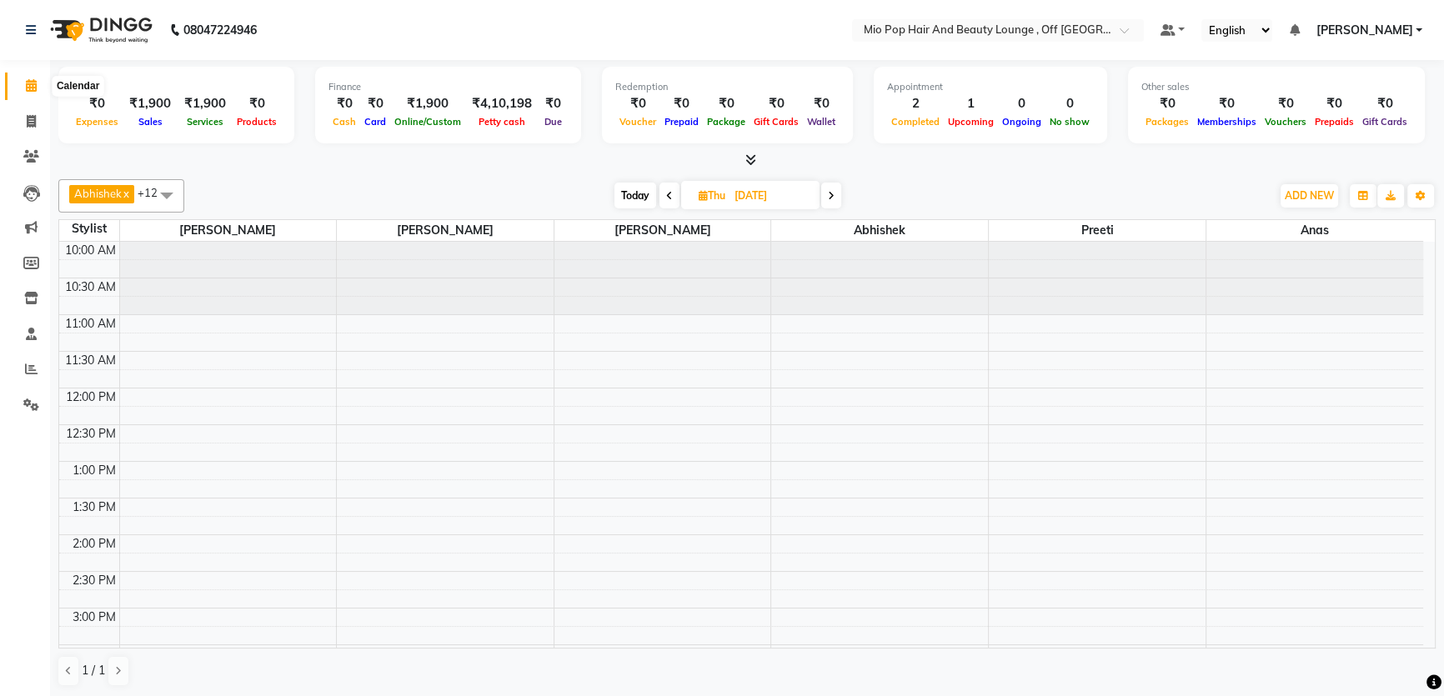
click at [28, 83] on icon at bounding box center [31, 85] width 11 height 13
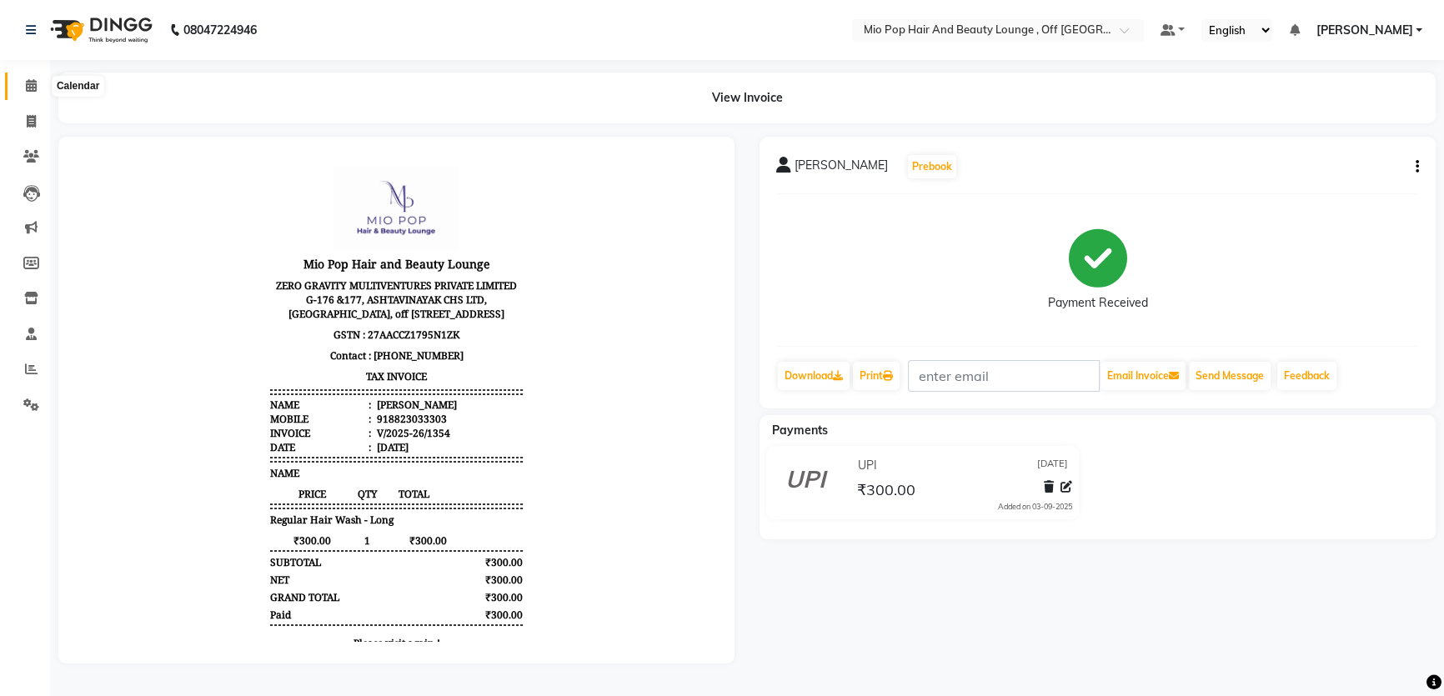
click at [33, 90] on icon at bounding box center [31, 85] width 11 height 13
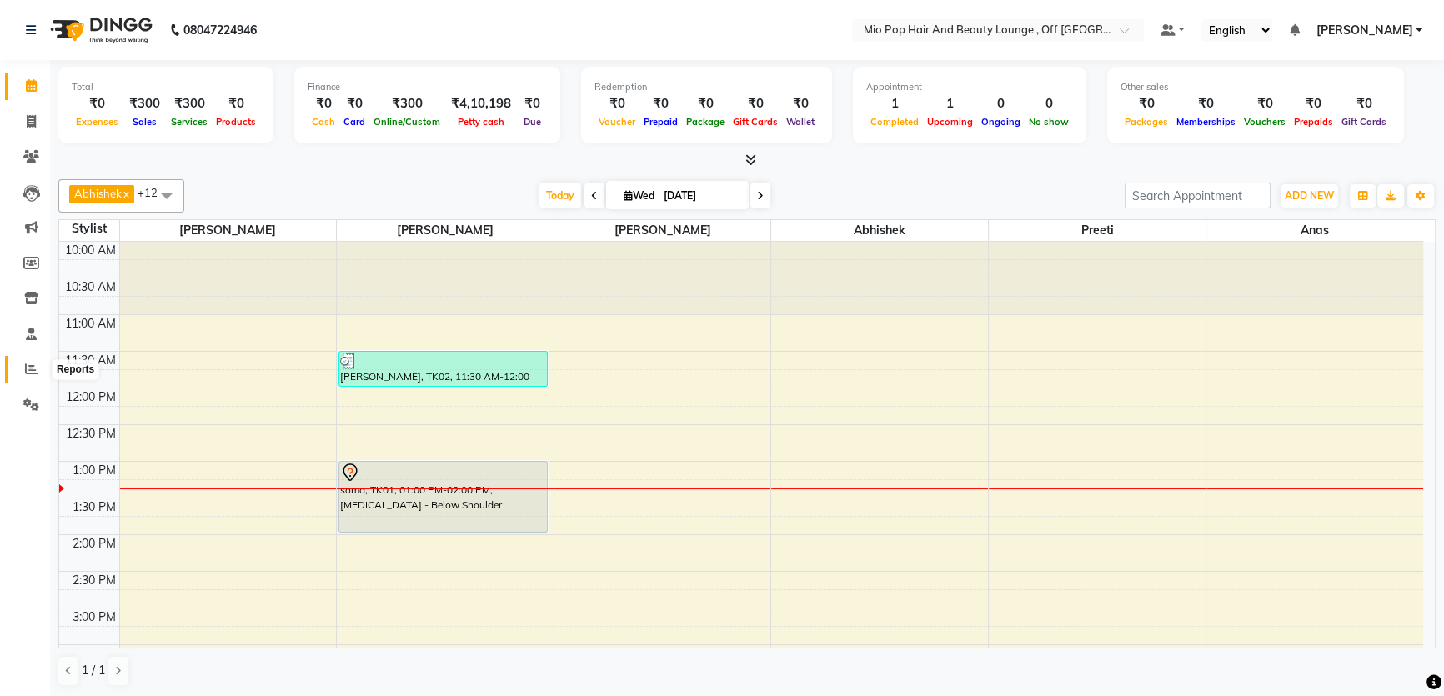
click at [32, 372] on icon at bounding box center [31, 369] width 13 height 13
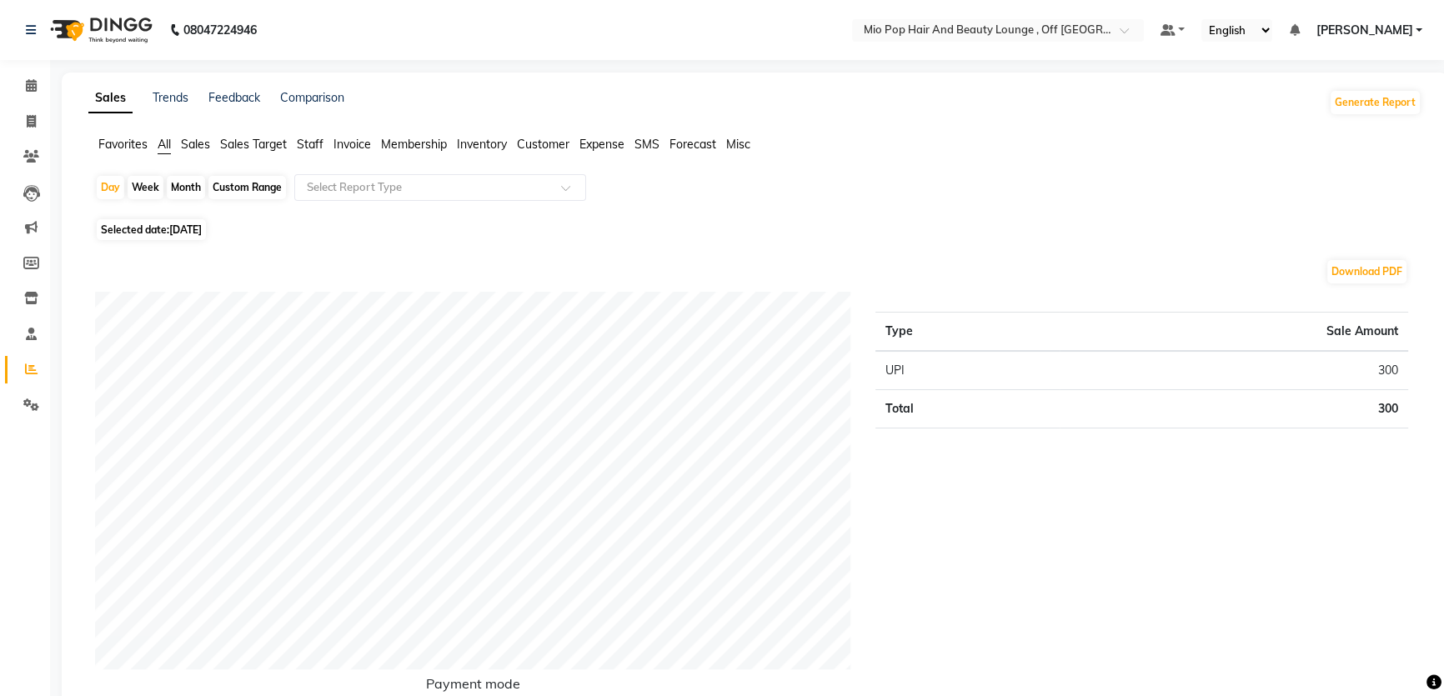
click at [322, 136] on li "Staff" at bounding box center [310, 145] width 27 height 18
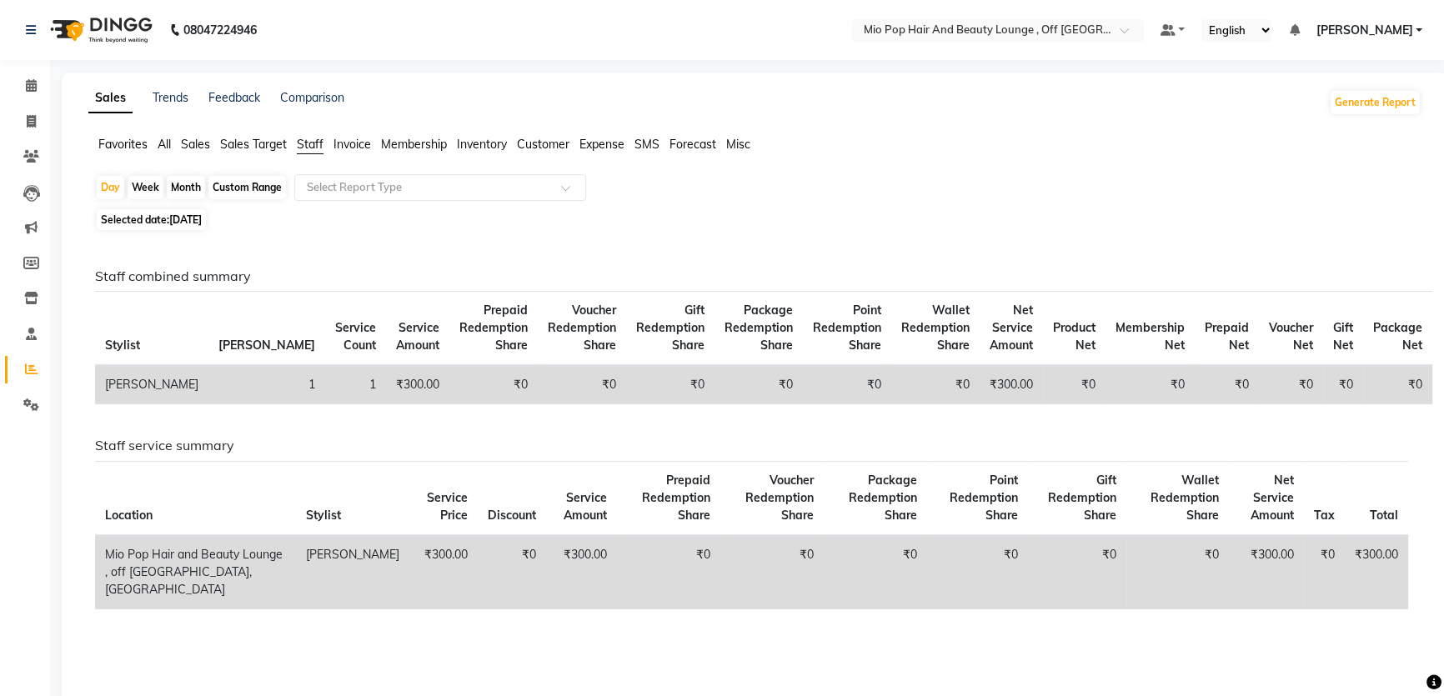
click at [317, 143] on span "Staff" at bounding box center [310, 144] width 27 height 15
click at [267, 186] on div "Custom Range" at bounding box center [247, 187] width 78 height 23
select select "9"
select select "2025"
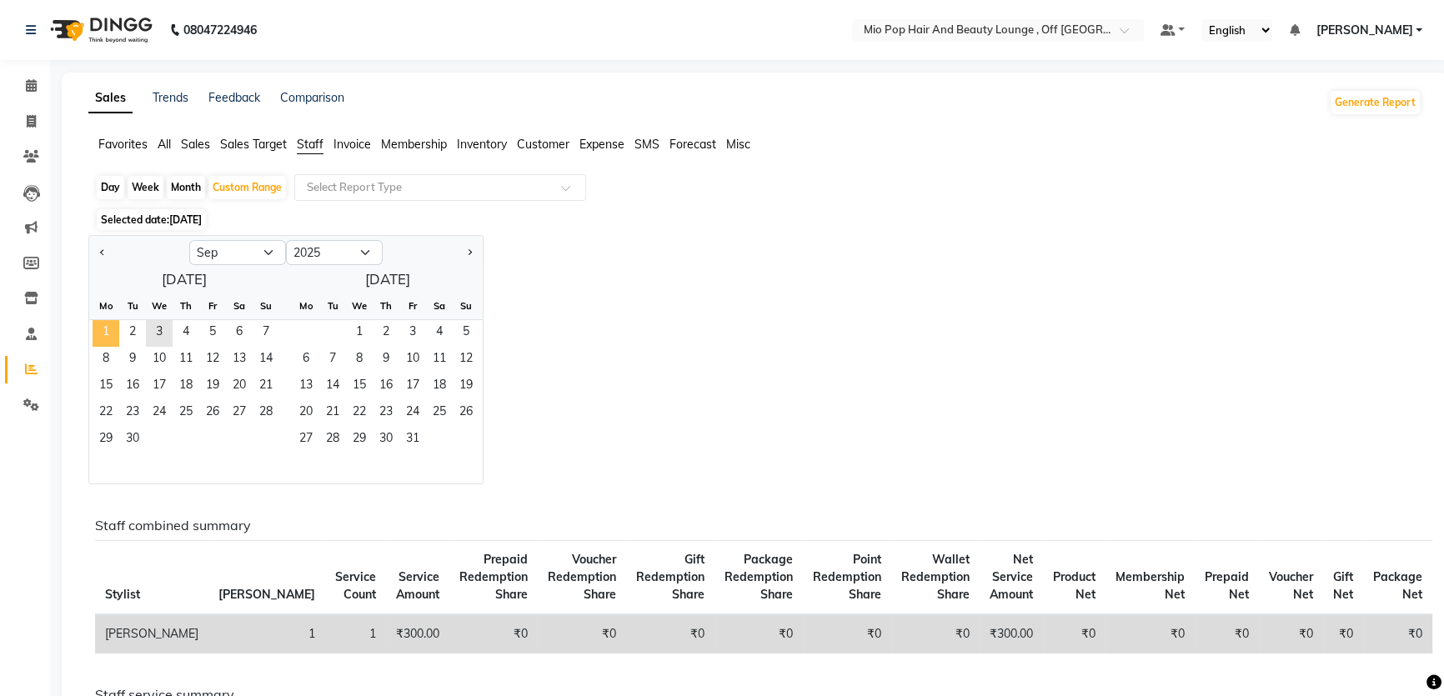
click at [106, 333] on span "1" at bounding box center [106, 333] width 27 height 27
click at [134, 442] on span "30" at bounding box center [132, 440] width 27 height 27
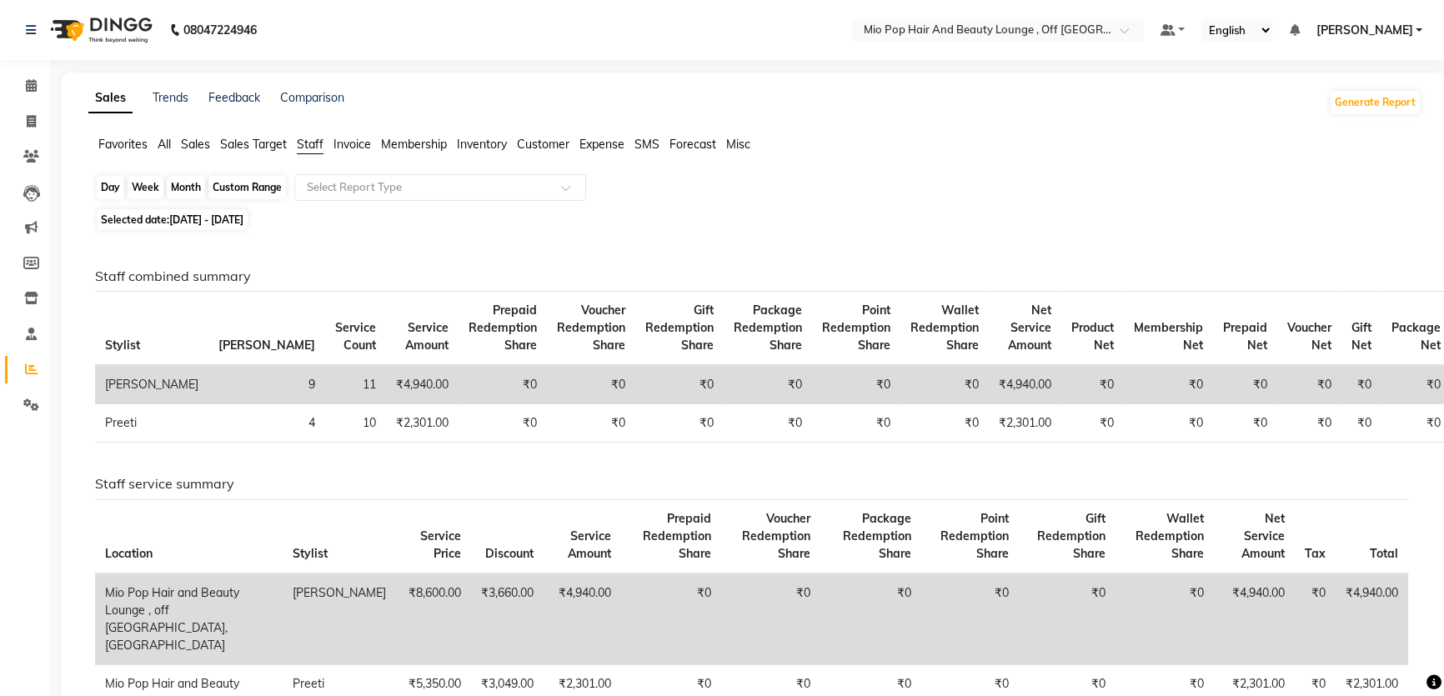
click at [258, 191] on div "Custom Range" at bounding box center [247, 187] width 78 height 23
select select "9"
select select "2025"
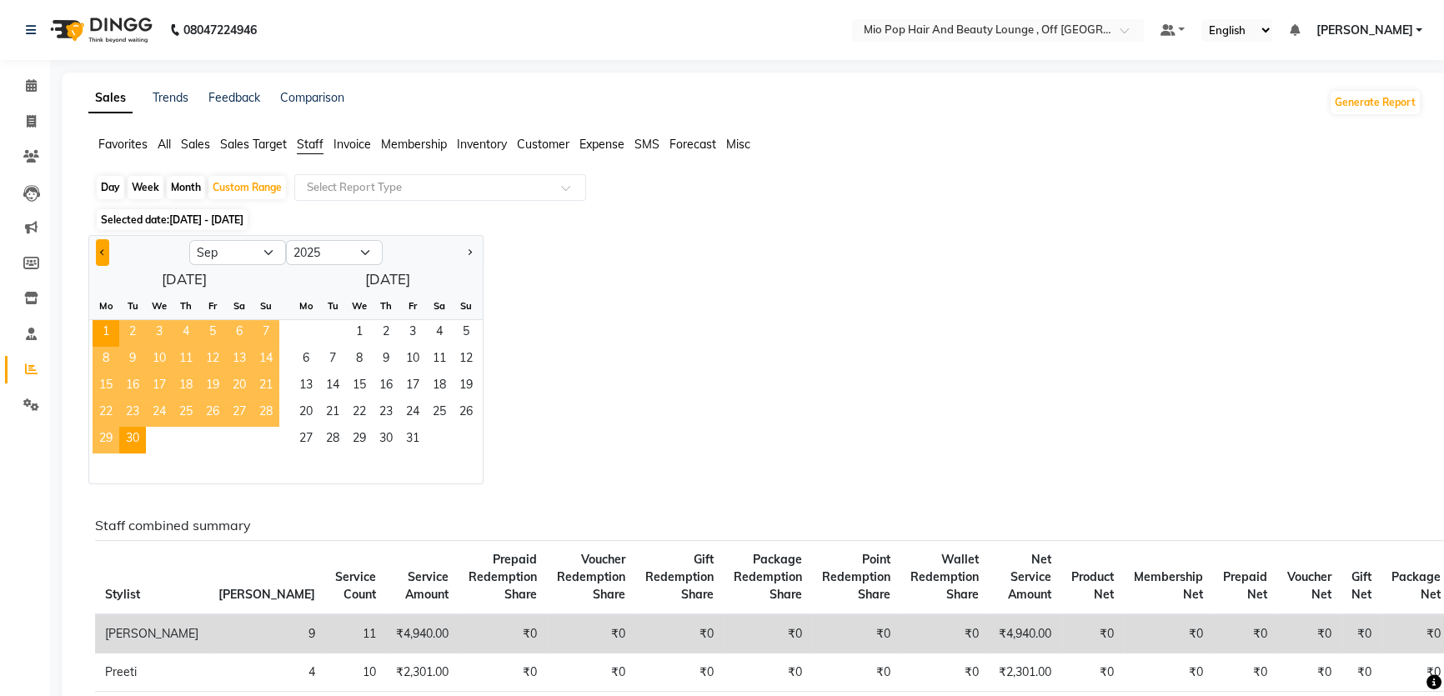
click at [104, 247] on button "Previous month" at bounding box center [102, 252] width 13 height 27
select select "8"
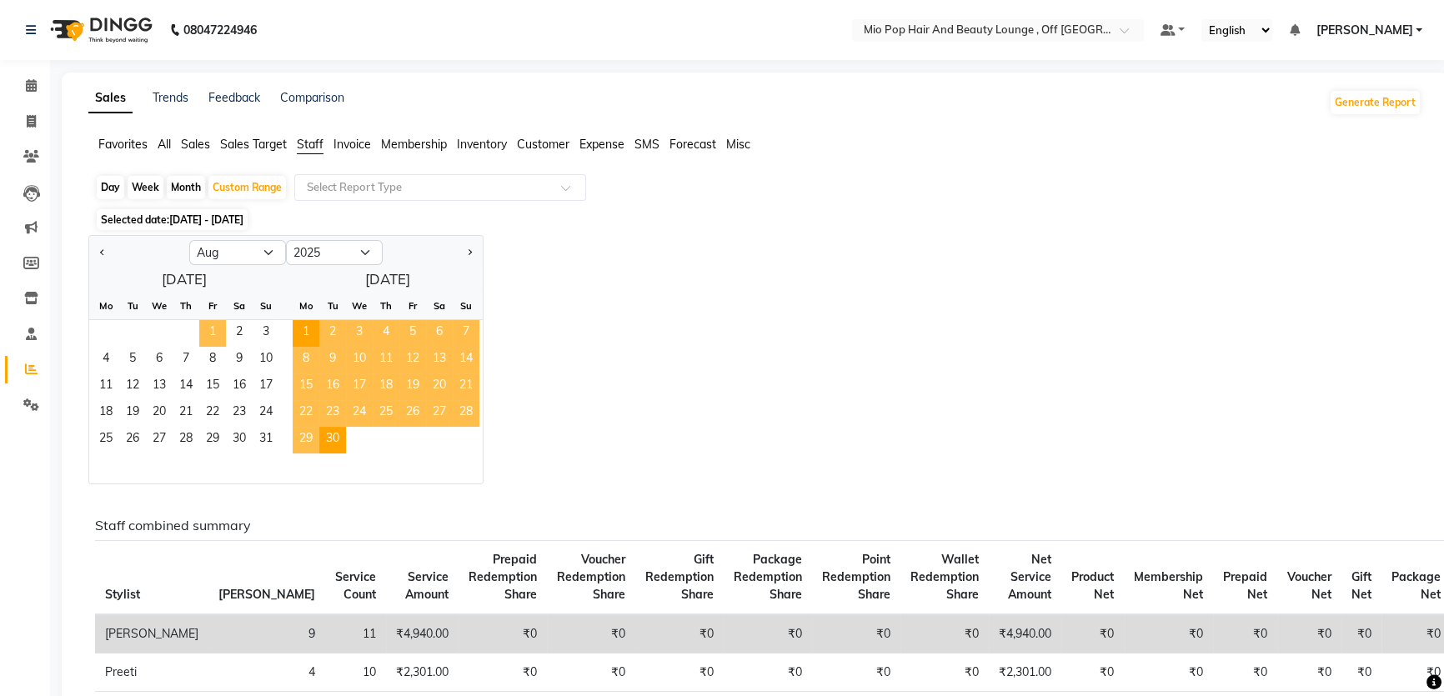
click at [218, 325] on span "1" at bounding box center [212, 333] width 27 height 27
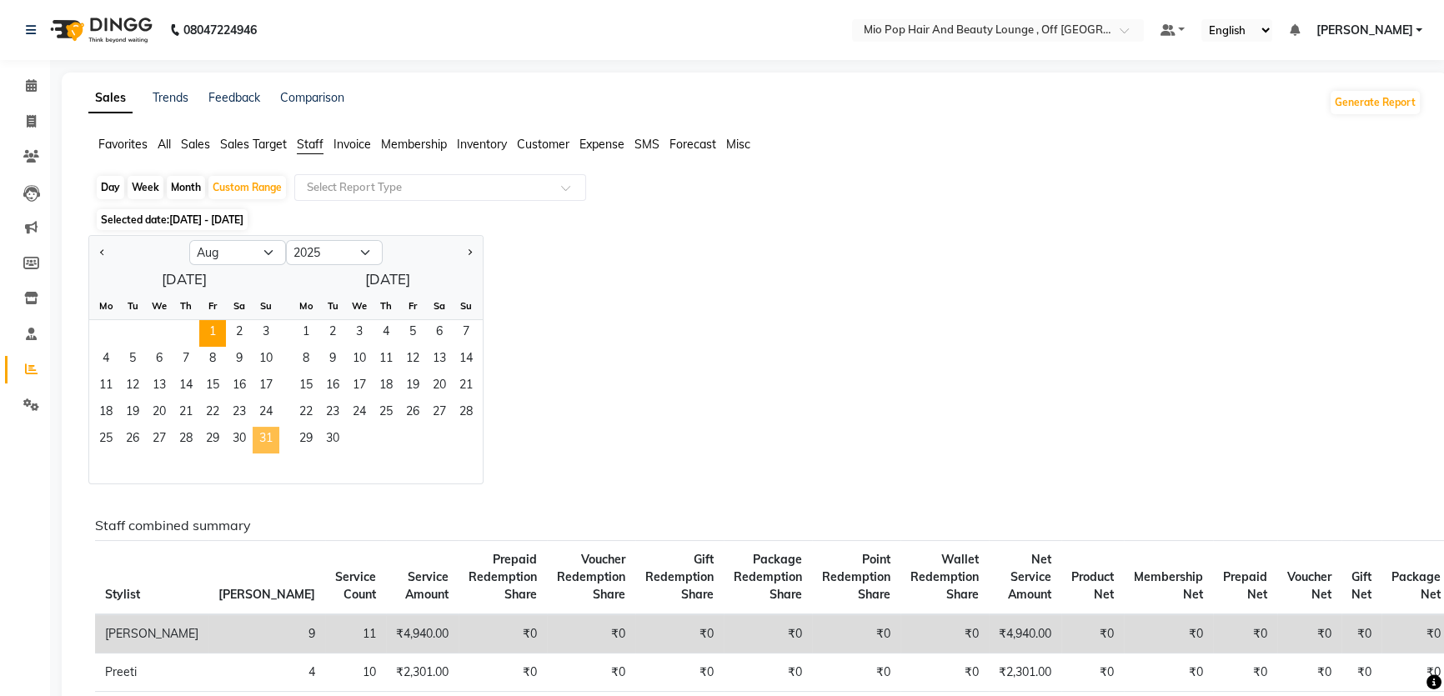
click at [268, 439] on span "31" at bounding box center [266, 440] width 27 height 27
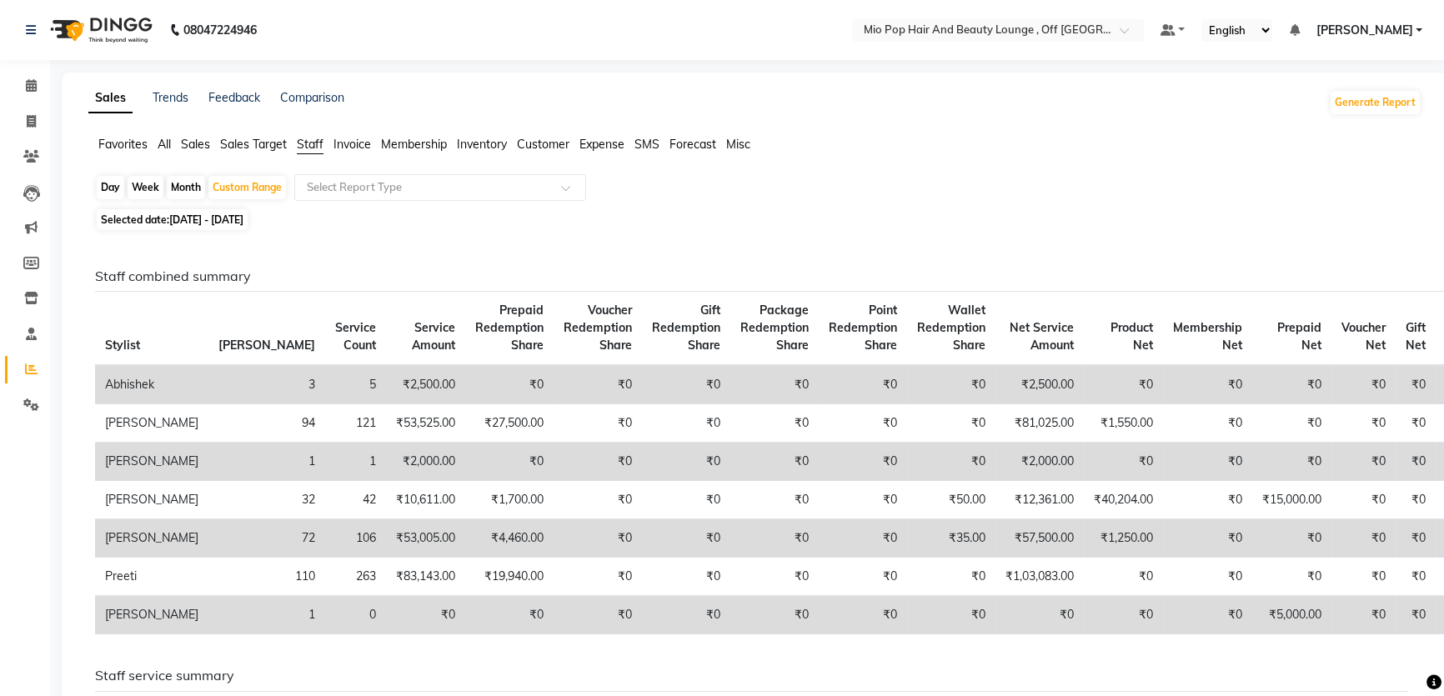
click at [314, 138] on span "Staff" at bounding box center [310, 144] width 27 height 15
click at [348, 194] on input "text" at bounding box center [423, 187] width 240 height 17
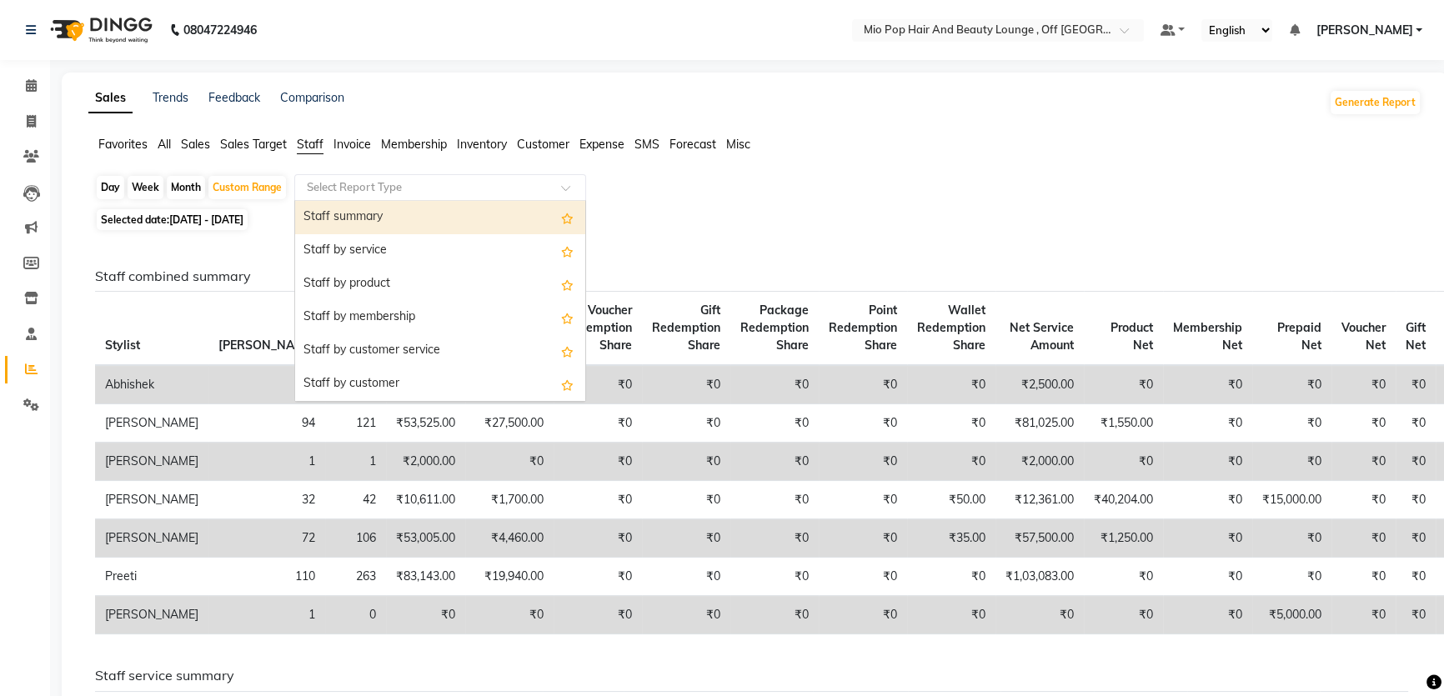
click at [362, 230] on div "Staff summary" at bounding box center [440, 217] width 290 height 33
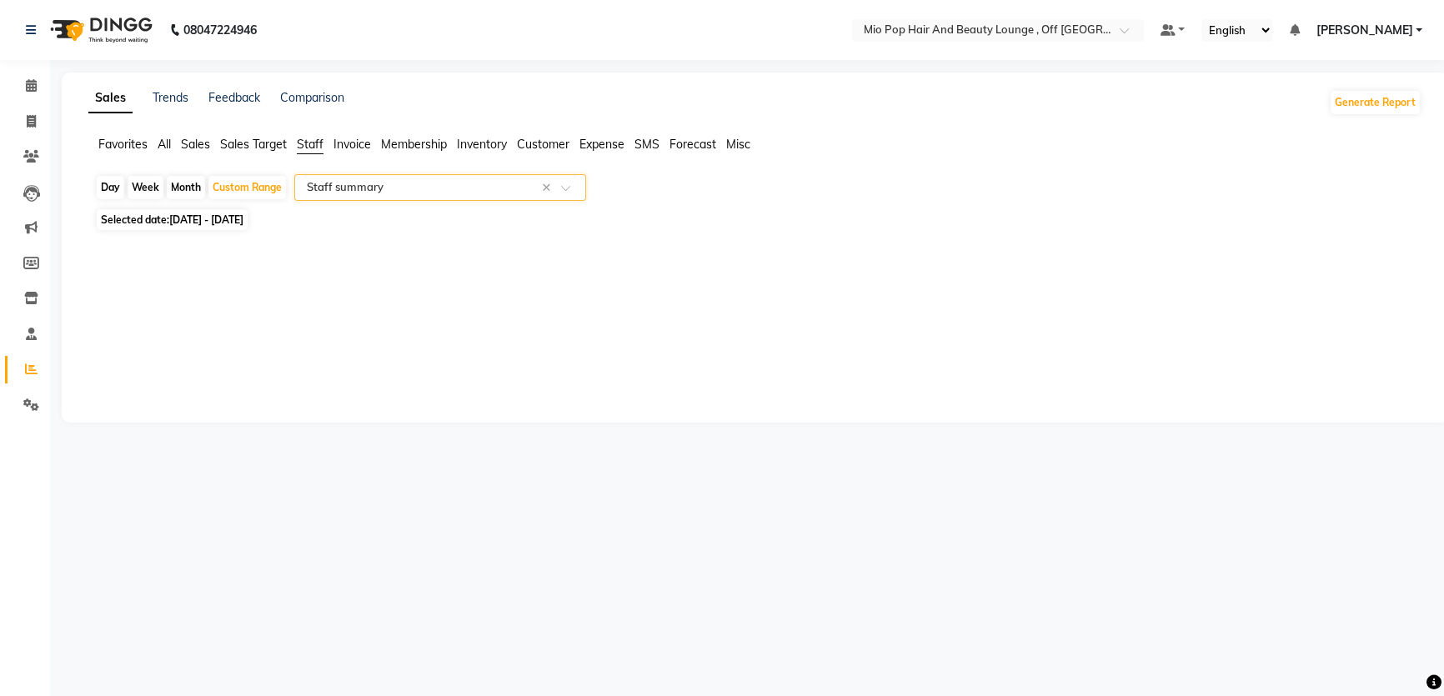
select select "full_report"
select select "csv"
click at [27, 81] on icon at bounding box center [31, 85] width 11 height 13
